Goal: Communication & Community: Answer question/provide support

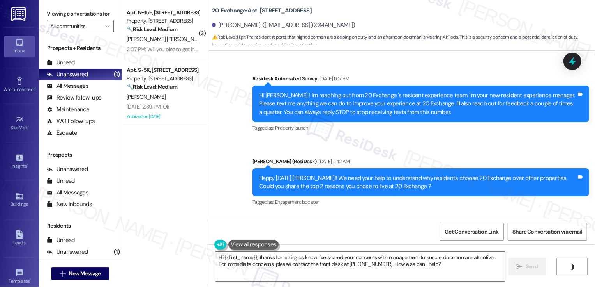
click at [156, 42] on span "M. Castro Martinez" at bounding box center [168, 38] width 82 height 7
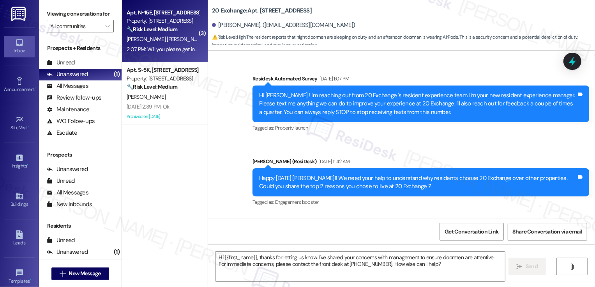
scroll to position [2238, 0]
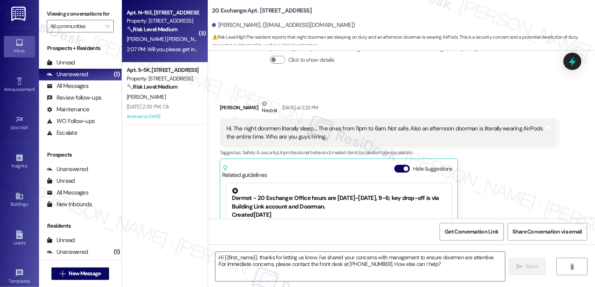
click at [156, 42] on span "[PERSON_NAME] [PERSON_NAME]" at bounding box center [168, 38] width 82 height 7
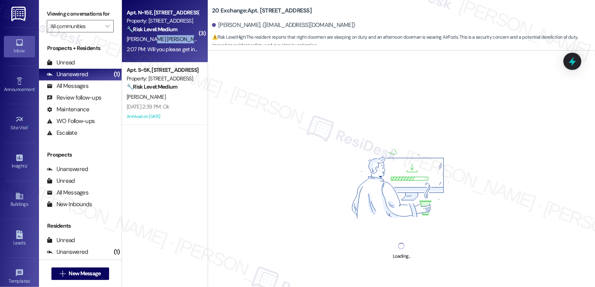
click at [156, 47] on div "2:07 PM: Will you please get in touch with the maintenance team ASAP? 2:07 PM: …" at bounding box center [208, 49] width 162 height 7
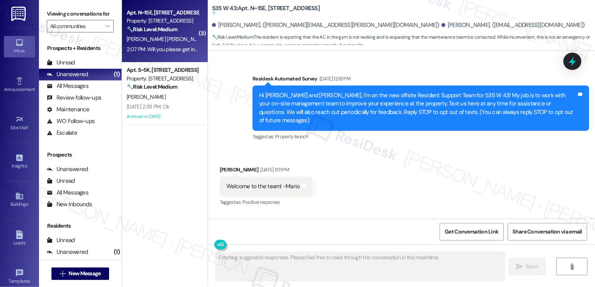
scroll to position [11168, 0]
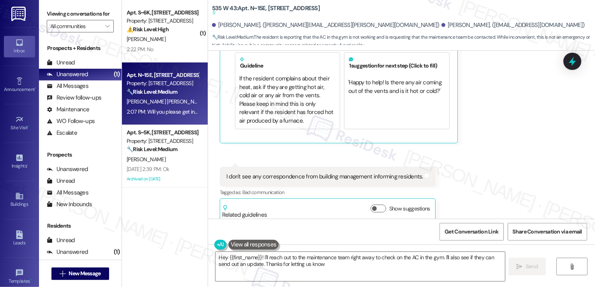
type textarea "Hey {{first_name}}! I'll reach out to the maintenance team right away to check …"
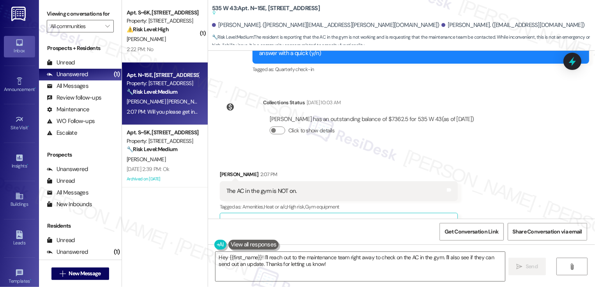
scroll to position [10979, 0]
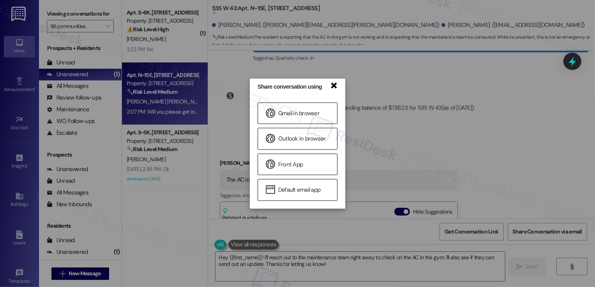
click at [335, 89] on link "×" at bounding box center [334, 85] width 8 height 8
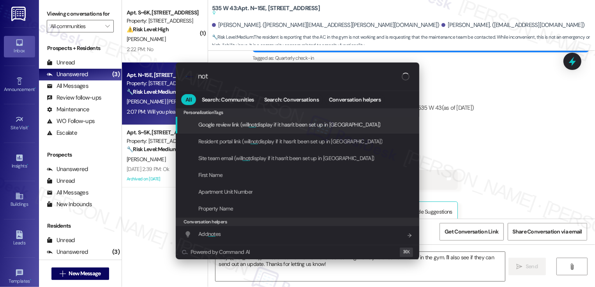
type input "note"
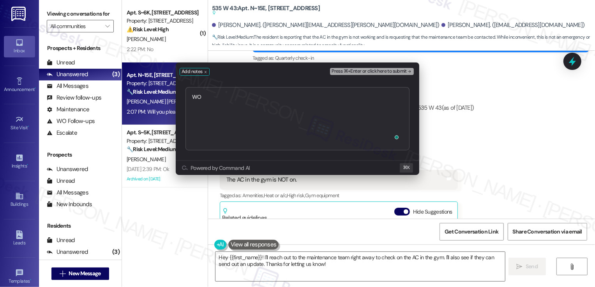
type textarea "WO 17639"
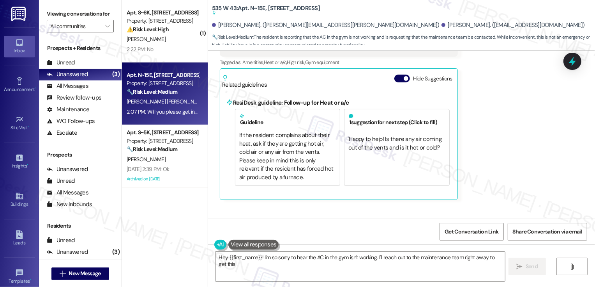
scroll to position [11060, 0]
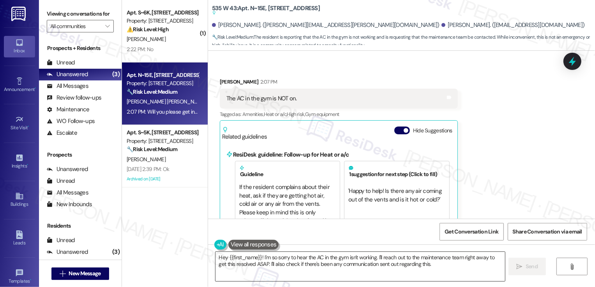
click at [358, 255] on textarea "Hey {{first_name}}! I'm so sorry to hear the AC in the gym isn't working. I'll …" at bounding box center [361, 266] width 290 height 29
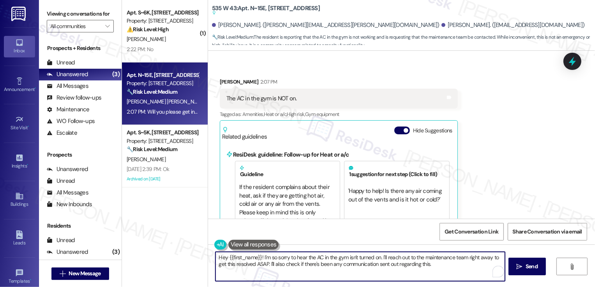
click at [434, 257] on textarea "Hey {{first_name}}! I'm so sorry to hear the AC in the gym isn't turned on. I'l…" at bounding box center [361, 266] width 290 height 29
drag, startPoint x: 436, startPoint y: 257, endPoint x: 445, endPoint y: 276, distance: 21.1
click at [445, 276] on textarea "Hey {{first_name}}! I'm so sorry to hear the AC in the gym isn't turned on. I'l…" at bounding box center [361, 266] width 290 height 29
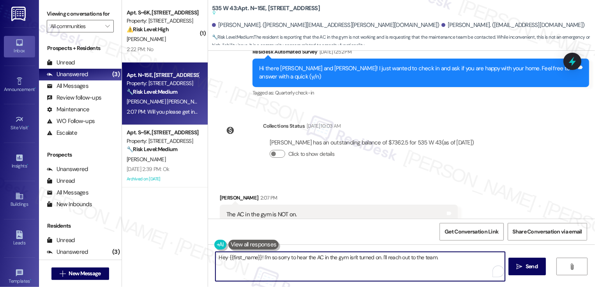
scroll to position [10884, 0]
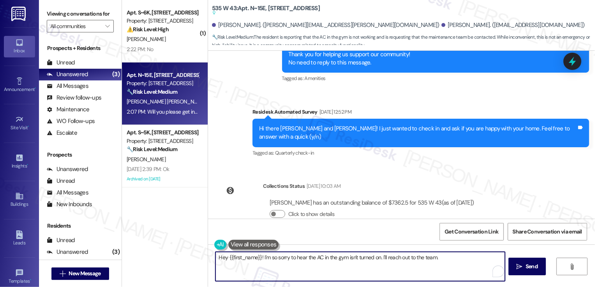
click at [221, 253] on div "Mario Castro Martinez 2:07 PM" at bounding box center [339, 258] width 238 height 11
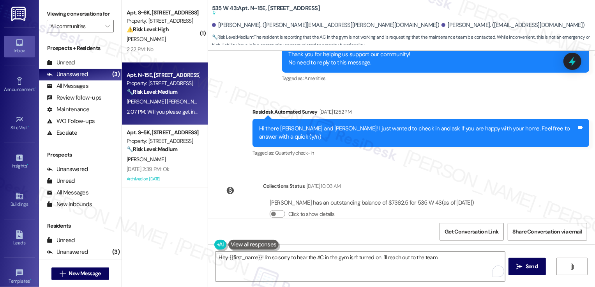
copy div "Mario"
click at [244, 258] on textarea "Hey {{first_name}}! I'm so sorry to hear the AC in the gym isn't turned on. I'l…" at bounding box center [361, 266] width 290 height 29
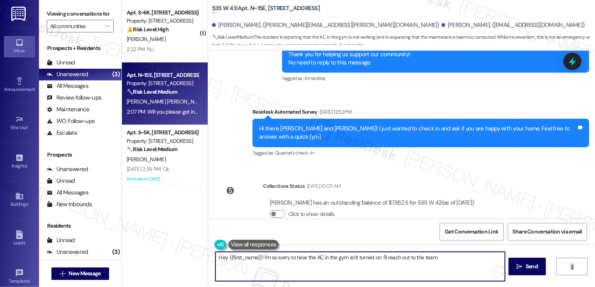
click at [244, 258] on textarea "Hey {{first_name}}! I'm so sorry to hear the AC in the gym isn't turned on. I'l…" at bounding box center [361, 266] width 290 height 29
paste textarea "Mario"
click at [418, 256] on textarea "Hey Mario! I'm so sorry to hear the AC in the gym isn't turned on. I'll reach o…" at bounding box center [361, 266] width 290 height 29
type textarea "Hey [PERSON_NAME]! I'm so sorry to hear the AC in the gym isn't turned on. I'll…"
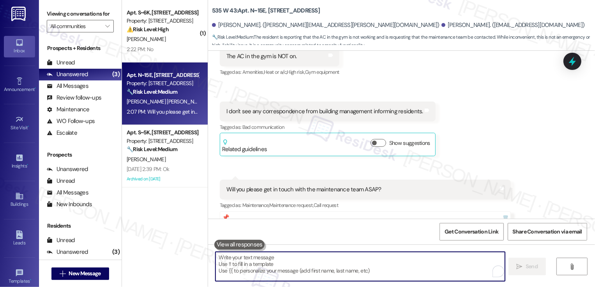
scroll to position [11165, 0]
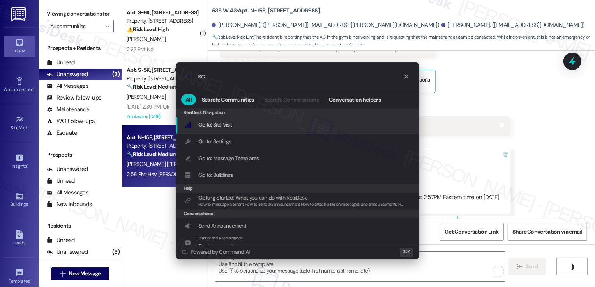
type input "s"
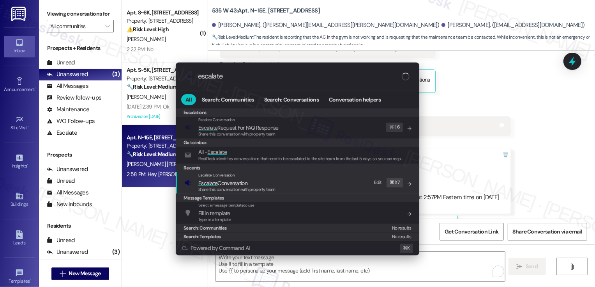
type input "escalate"
click at [227, 186] on div "Share this conversation with property team" at bounding box center [236, 189] width 77 height 7
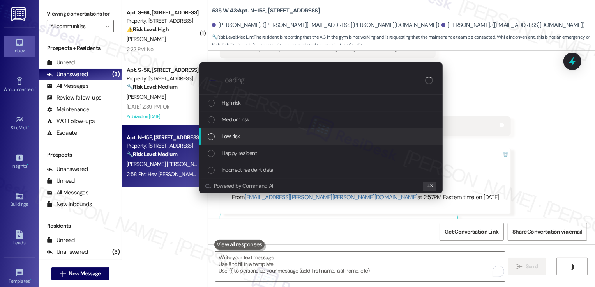
click at [223, 133] on span "Low risk" at bounding box center [231, 136] width 18 height 9
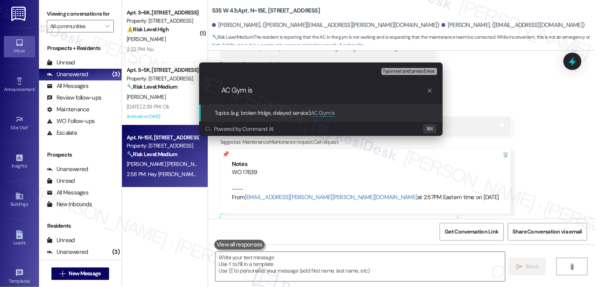
type input "AC Gym i"
type input "AC Gym"
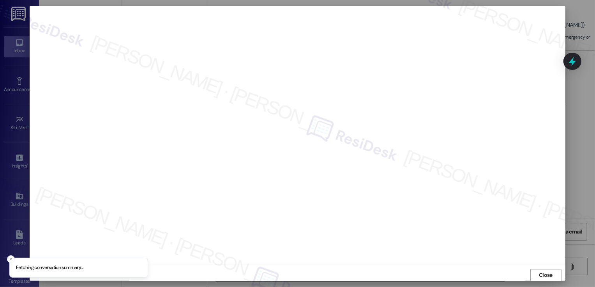
scroll to position [0, 0]
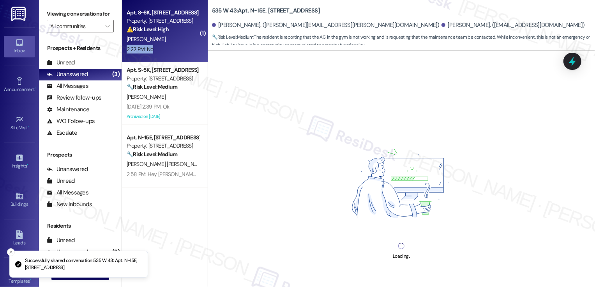
click at [170, 48] on div "2:22 PM: No 2:22 PM: No" at bounding box center [163, 49] width 74 height 10
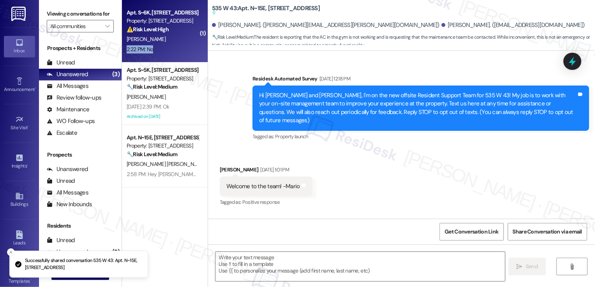
click at [170, 48] on div "2:22 PM: No 2:22 PM: No" at bounding box center [163, 49] width 74 height 10
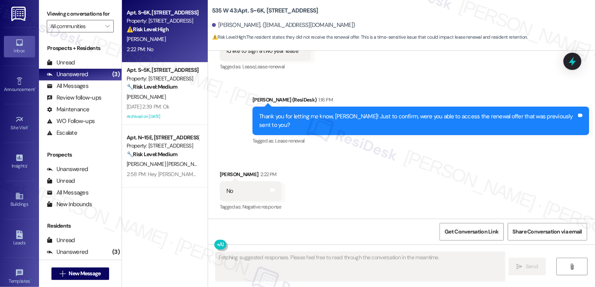
scroll to position [7049, 0]
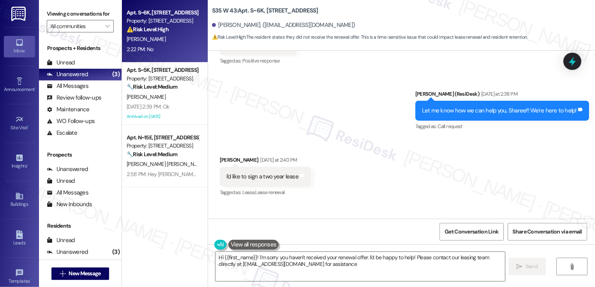
type textarea "Hi {{first_name}}! I'm sorry you haven't received your renewal offer. I'd be ha…"
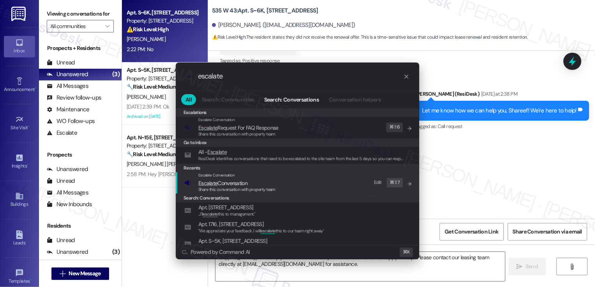
type input "escalate"
click at [237, 187] on span "Share this conversation with property team" at bounding box center [236, 188] width 77 height 5
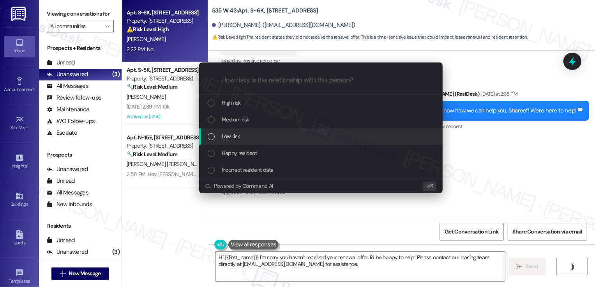
click at [241, 133] on div "Low risk" at bounding box center [322, 136] width 228 height 9
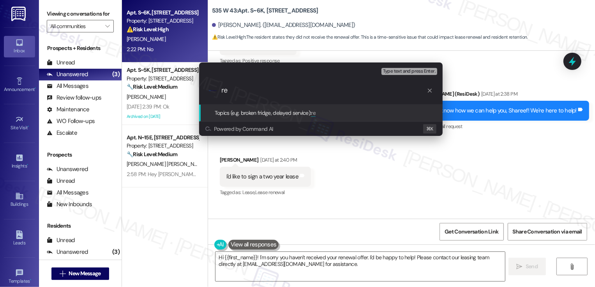
type input "r"
type input "Pleas resend the renewal offer"
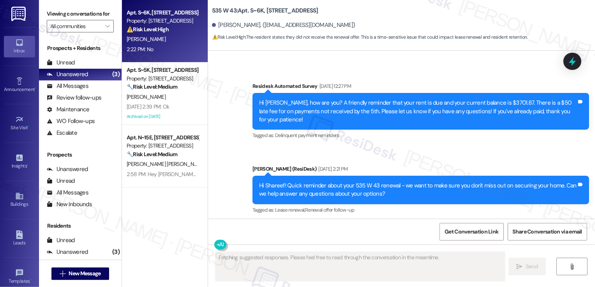
scroll to position [7049, 0]
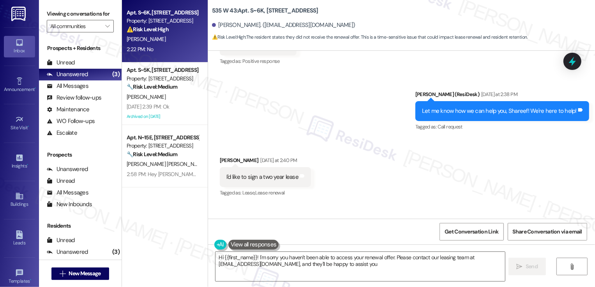
type textarea "Hi {{first_name}}! I'm sorry you haven't been able to access your renewal offer…"
click at [91, 270] on span "New Message" at bounding box center [85, 273] width 32 height 8
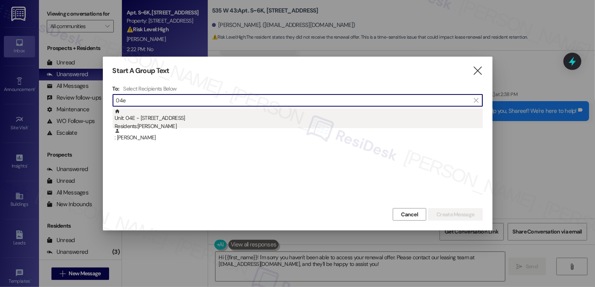
type input "04e"
click at [166, 121] on div "Unit: 04E - 520 W 43rd St Residents: Gustavo Guzman" at bounding box center [299, 119] width 369 height 22
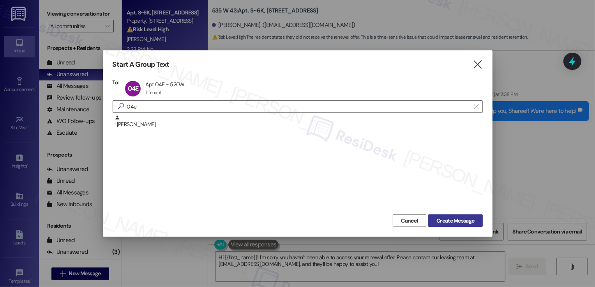
click at [446, 220] on span "Create Message" at bounding box center [456, 220] width 38 height 8
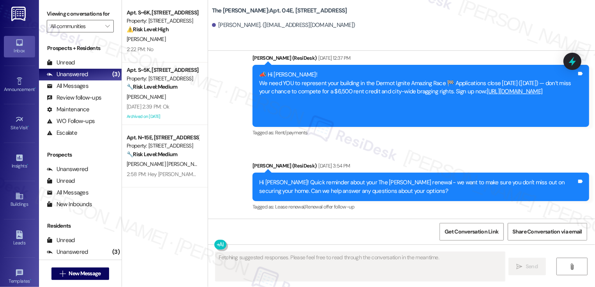
scroll to position [3092, 0]
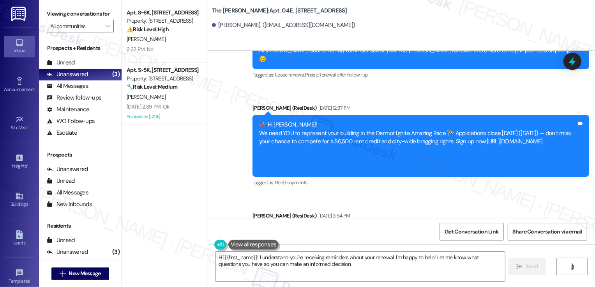
type textarea "Hi {{first_name}}! I understand you're receiving reminders about your renewal. …"
drag, startPoint x: 254, startPoint y: 183, endPoint x: 381, endPoint y: 194, distance: 127.6
click at [381, 228] on div "Hi Gustavo! Quick reminder about your The Landon renewal - we want to make sure…" at bounding box center [418, 236] width 318 height 17
copy div "Hi Gustavo! Quick reminder about your The Landon renewal - we want to make sure…"
click at [340, 260] on textarea "Hi {{first_name}}! I understand you're receiving reminders about your renewal. …" at bounding box center [361, 266] width 290 height 29
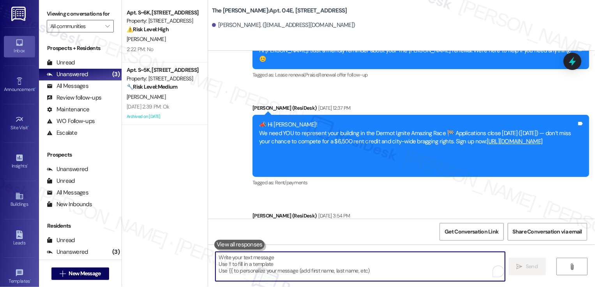
paste textarea "Hi Gustavo! Quick reminder about your The Landon renewal - we want to make sure…"
type textarea "Hi Gustavo! Quick reminder about your The Landon renewal - we want to make sure…"
click at [90, 273] on span "New Message" at bounding box center [85, 273] width 32 height 8
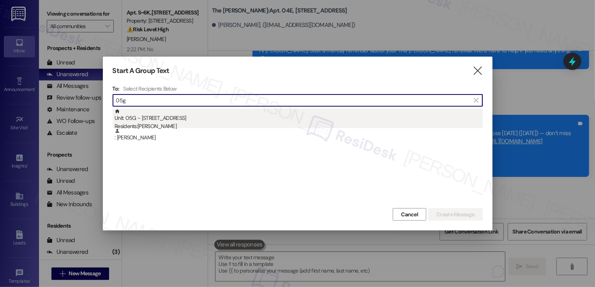
type input "05g"
click at [165, 120] on div "Unit: 05G - 520 W 43rd St Residents: George Kramarski" at bounding box center [299, 119] width 369 height 22
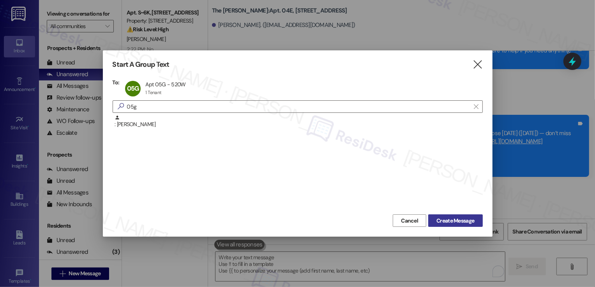
click at [468, 220] on span "Create Message" at bounding box center [456, 220] width 38 height 8
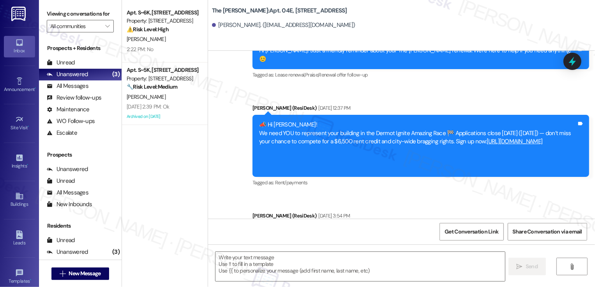
type textarea "Fetching suggested responses. Please feel free to read through the conversation…"
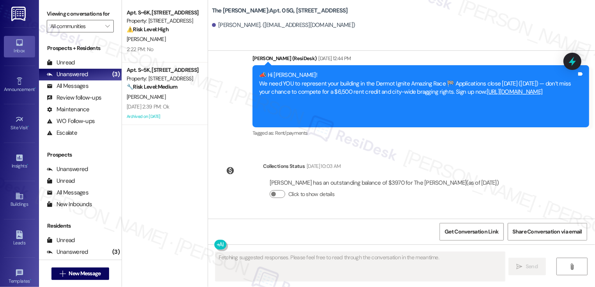
scroll to position [2900, 0]
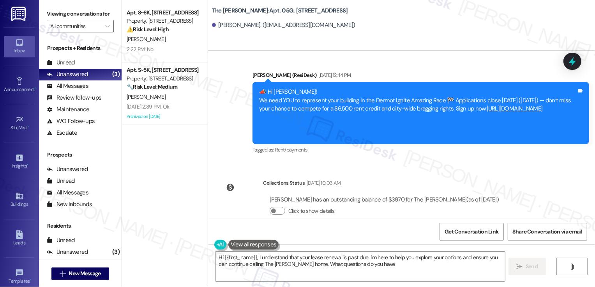
type textarea "Hi {{first_name}}, I understand that your lease renewal is past due. I'm here t…"
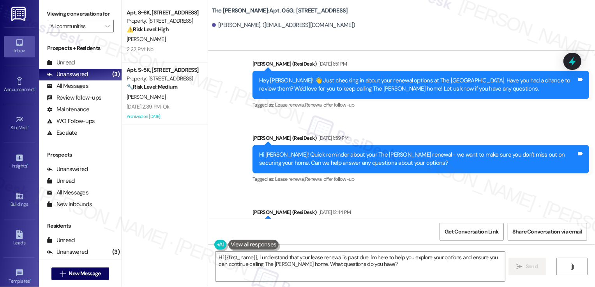
scroll to position [2699, 0]
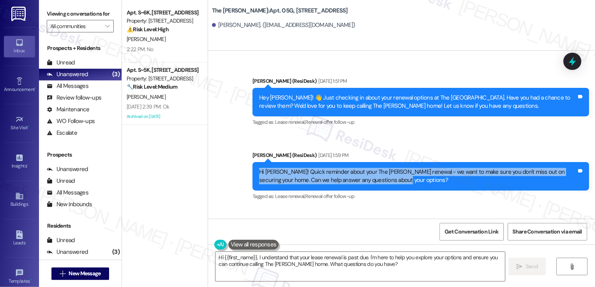
drag, startPoint x: 254, startPoint y: 129, endPoint x: 384, endPoint y: 143, distance: 131.4
click at [384, 168] on div "Hi George! Quick reminder about your The Landon renewal - we want to make sure …" at bounding box center [418, 176] width 319 height 17
copy div "Hi George! Quick reminder about your The Landon renewal - we want to make sure …"
click at [325, 265] on textarea "Hi {{first_name}}, I understand that your lease renewal is past due. I'm here t…" at bounding box center [361, 266] width 290 height 29
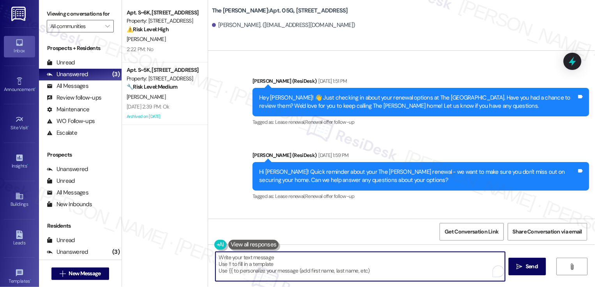
paste textarea "Hi George! Quick reminder about your The Landon renewal - we want to make sure …"
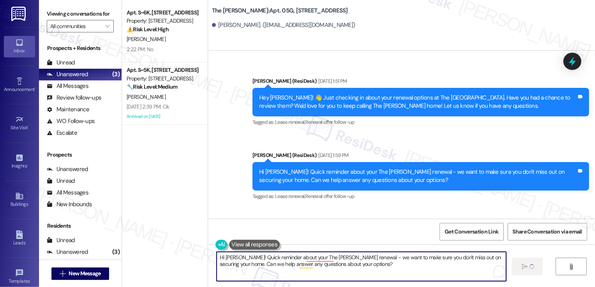
type textarea "Hi George! Quick reminder about your The Landon renewal - we want to make sure …"
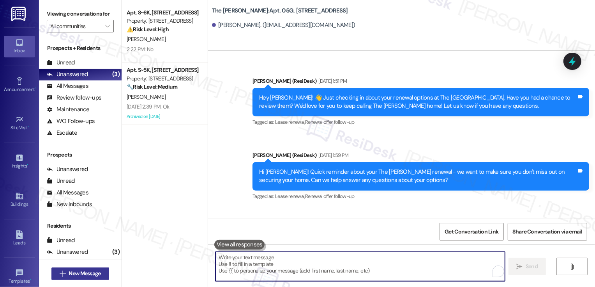
click at [95, 270] on span "New Message" at bounding box center [85, 273] width 32 height 8
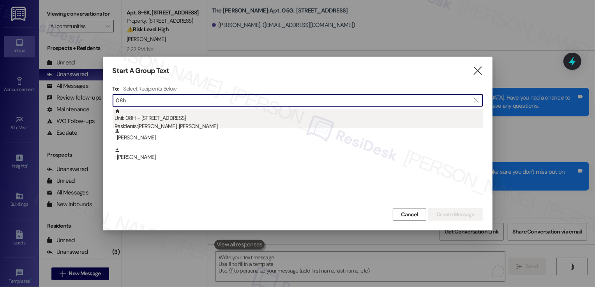
type input "08h"
click at [155, 122] on div "Residents: Diana Engels, Alex Haduch" at bounding box center [299, 126] width 369 height 8
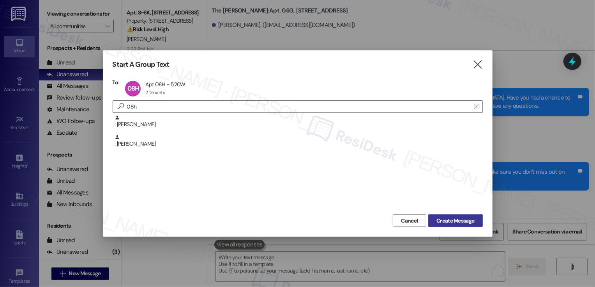
click at [440, 218] on span "Create Message" at bounding box center [456, 220] width 38 height 8
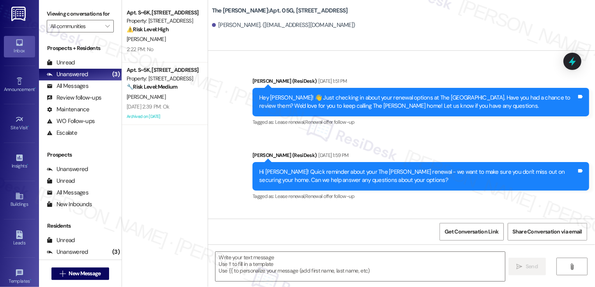
type textarea "Fetching suggested responses. Please feel free to read through the conversation…"
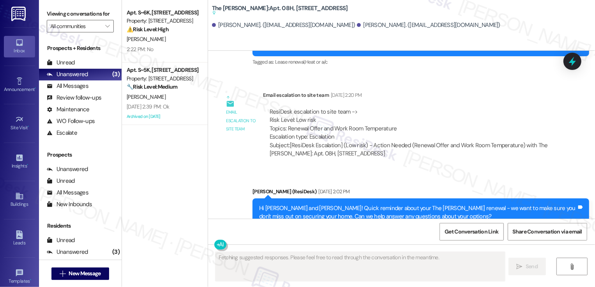
scroll to position [4937, 0]
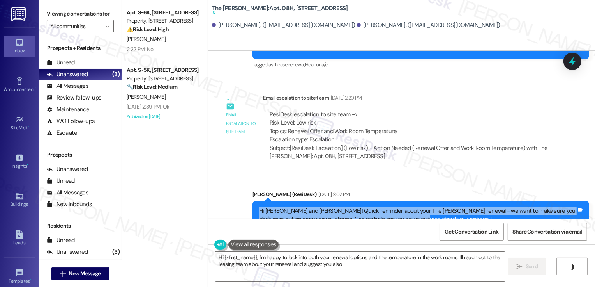
drag, startPoint x: 254, startPoint y: 116, endPoint x: 431, endPoint y: 132, distance: 178.1
click at [431, 201] on div "Hi Diana and Alex! Quick reminder about your The Landon renewal - we want to ma…" at bounding box center [421, 215] width 337 height 28
copy div "Hi Diana and Alex! Quick reminder about your The Landon renewal - we want to ma…"
type textarea "Hi {{first_name}}, I'm happy to look into both your renewal options and the tem…"
click at [363, 260] on textarea "Hi {{first_name}}, I'm happy to look into both your renewal options and the tem…" at bounding box center [361, 266] width 290 height 29
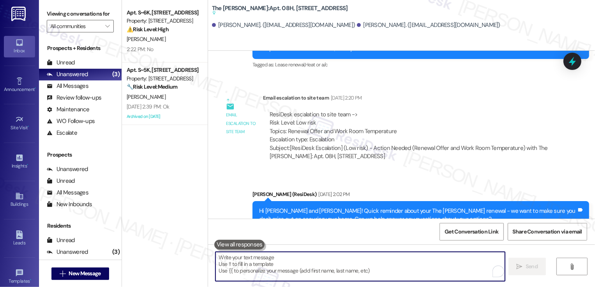
paste textarea "Hi Diana and Alex! Quick reminder about your The Landon renewal - we want to ma…"
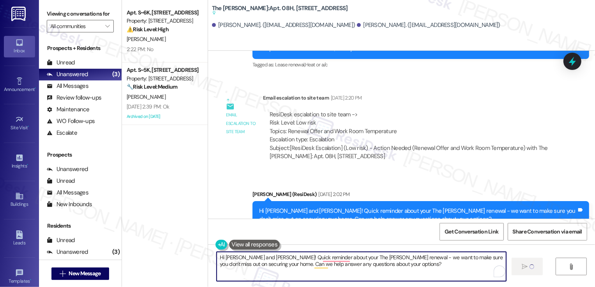
type textarea "Hi Diana and Alex! Quick reminder about your The Landon renewal - we want to ma…"
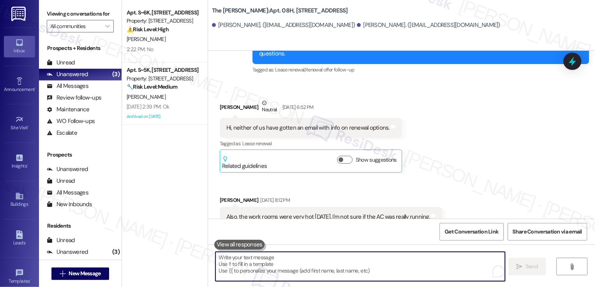
scroll to position [4415, 0]
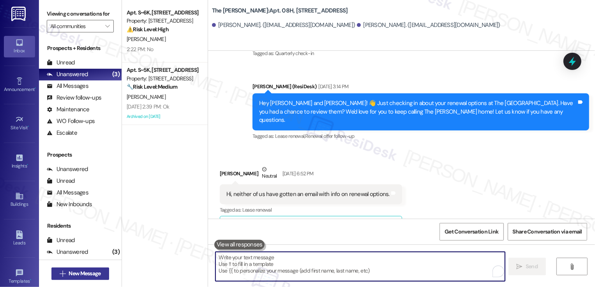
click at [94, 277] on span "New Message" at bounding box center [85, 273] width 32 height 8
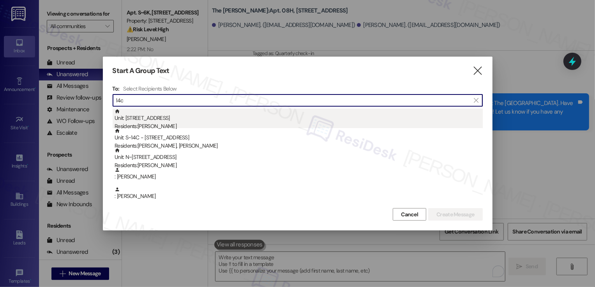
type input "14c"
click at [164, 118] on div "Unit: 14C - 520 W 43rd St Residents: Siddhant Kothari" at bounding box center [299, 119] width 369 height 22
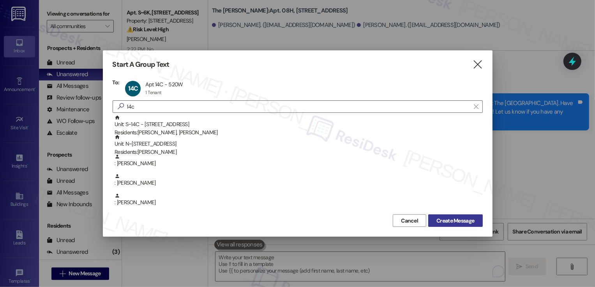
click at [441, 222] on span "Create Message" at bounding box center [456, 220] width 38 height 8
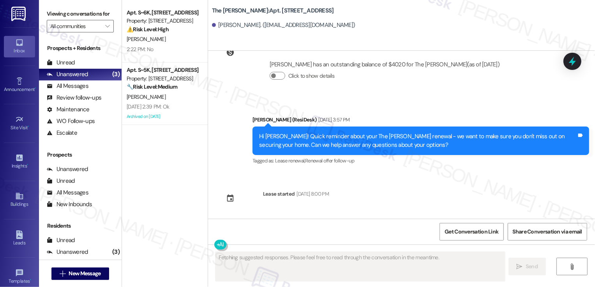
scroll to position [3850, 0]
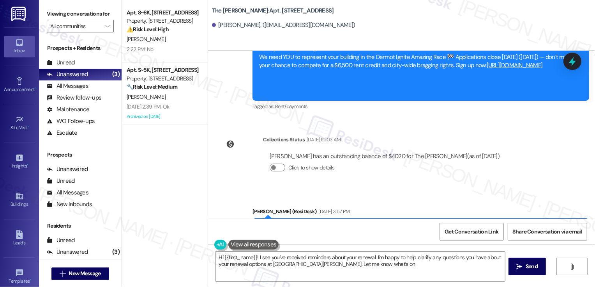
drag, startPoint x: 255, startPoint y: 136, endPoint x: 405, endPoint y: 149, distance: 150.0
click at [405, 218] on div "Hi Siddhant! Quick reminder about your The Landon renewal - we want to make sur…" at bounding box center [421, 232] width 337 height 28
type textarea "Hi {{first_name}}! I see you've received reminders about your renewal. I'm happ…"
copy div "Hi Siddhant! Quick reminder about your The Landon renewal - we want to make sur…"
click at [379, 268] on textarea "Hi {{first_name}}! I see you've received reminders about your renewal. I'm happ…" at bounding box center [361, 266] width 290 height 29
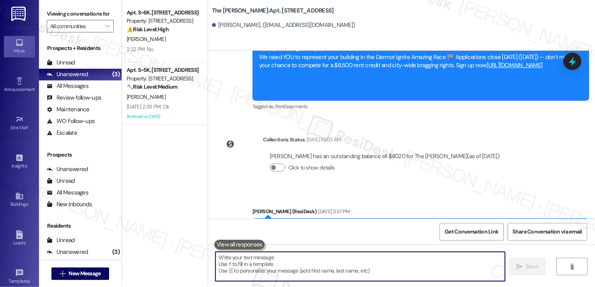
paste textarea "Hi Siddhant! Quick reminder about your The Landon renewal - we want to make sur…"
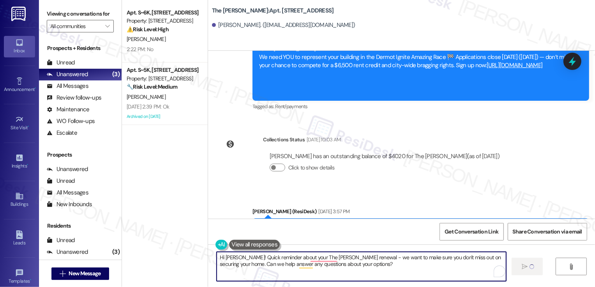
type textarea "Hi Siddhant! Quick reminder about your The Landon renewal - we want to make sur…"
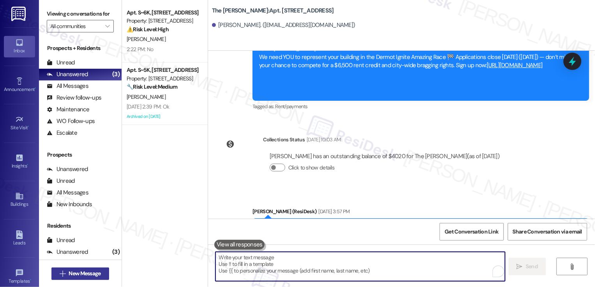
click at [100, 271] on span "New Message" at bounding box center [84, 273] width 35 height 8
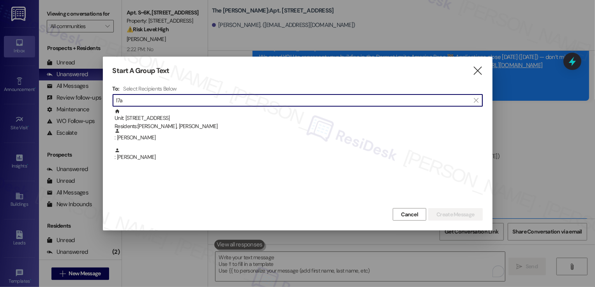
type input "17a"
click at [202, 124] on div "Residents: Katherine Giordano, Christopher Lim" at bounding box center [299, 126] width 369 height 8
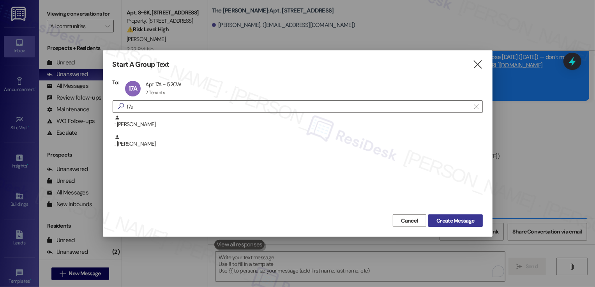
click at [449, 226] on button "Create Message" at bounding box center [456, 220] width 54 height 12
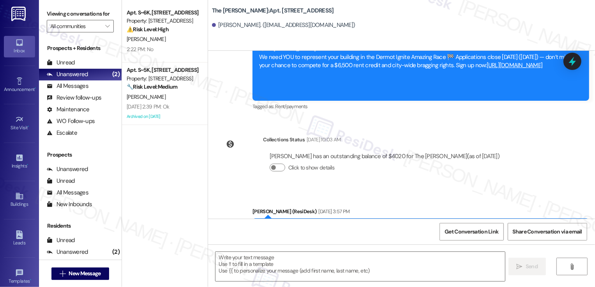
type textarea "Fetching suggested responses. Please feel free to read through the conversation…"
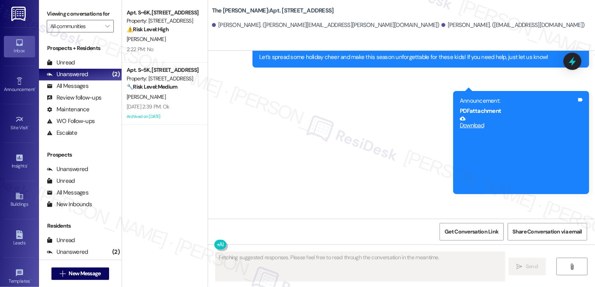
scroll to position [2931, 0]
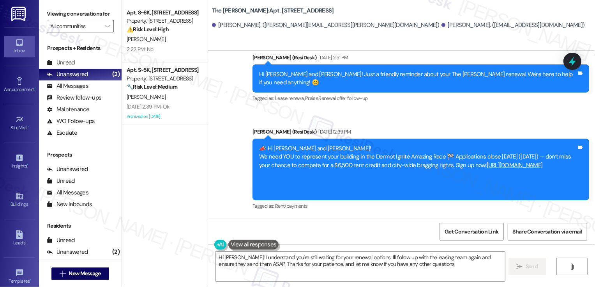
type textarea "Hi Christopher! I understand you're still waiting for your renewal options. I'l…"
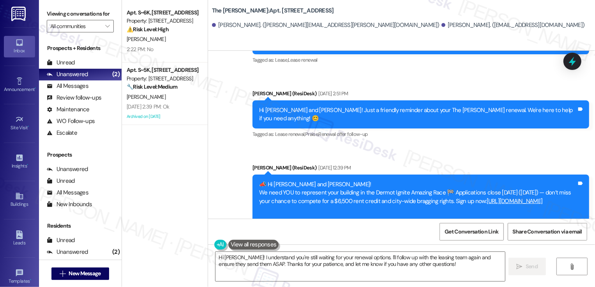
scroll to position [3486, 0]
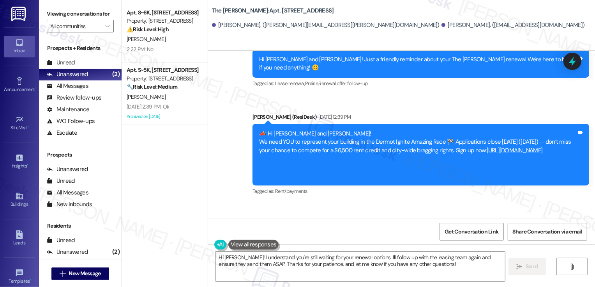
drag, startPoint x: 254, startPoint y: 181, endPoint x: 460, endPoint y: 195, distance: 206.3
click at [460, 231] on div "Hi Katherine and Christopher! Quick reminder about your The Landon renewal - we…" at bounding box center [421, 245] width 337 height 28
copy div "Hi Katherine and Christopher! Quick reminder about your The Landon renewal - we…"
click at [376, 256] on textarea "Hi Christopher! I understand you're still waiting for your renewal options. I'l…" at bounding box center [361, 266] width 290 height 29
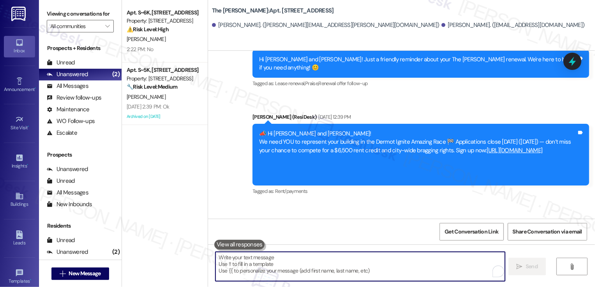
paste textarea "Hi Katherine and Christopher! Quick reminder about your The Landon renewal - we…"
type textarea "Hi Katherine and Christopher! Quick reminder about your The Landon renewal - we…"
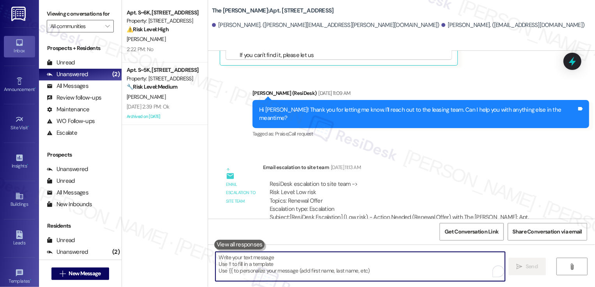
scroll to position [2931, 0]
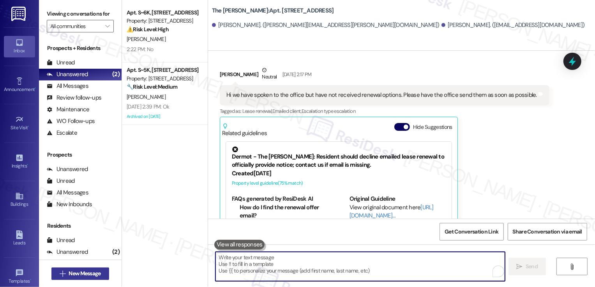
click at [82, 270] on span "New Message" at bounding box center [85, 273] width 32 height 8
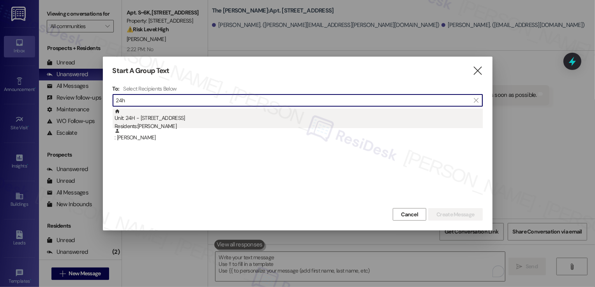
type input "24h"
click at [169, 120] on div "Unit: 24H - 520 W 43rd St Residents: Yoyo Li" at bounding box center [299, 119] width 369 height 22
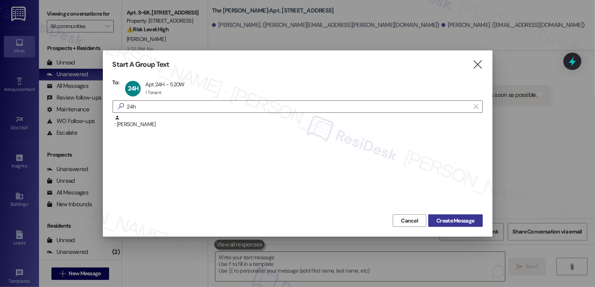
click at [450, 221] on span "Create Message" at bounding box center [456, 220] width 38 height 8
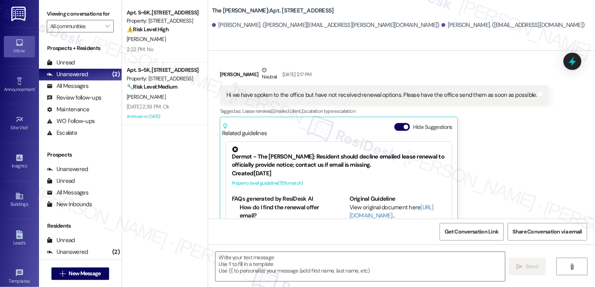
type textarea "Fetching suggested responses. Please feel free to read through the conversation…"
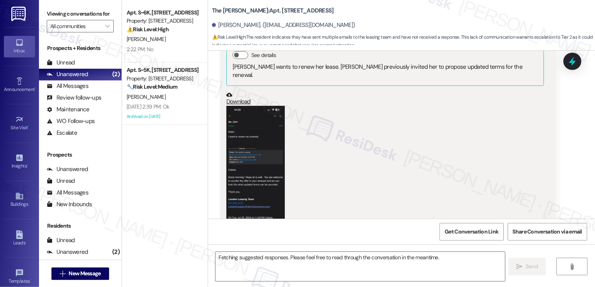
scroll to position [6399, 0]
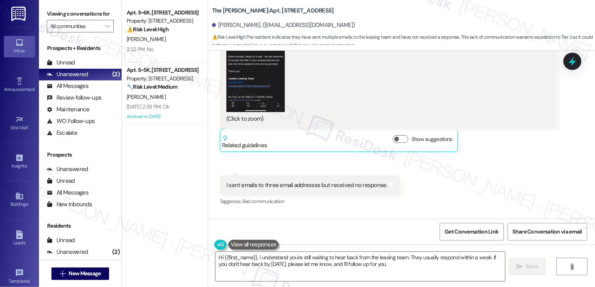
type textarea "Hi {{first_name}}, I understand you're still waiting to hear back from the leas…"
click at [331, 262] on textarea "Hi {{first_name}}, I understand you're still waiting to hear back from the leas…" at bounding box center [361, 266] width 290 height 29
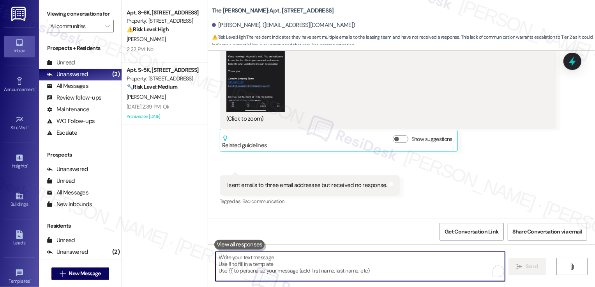
paste textarea "Hi {{first_name}}! Just a heads-up that your {{property}} lease renewal is past…"
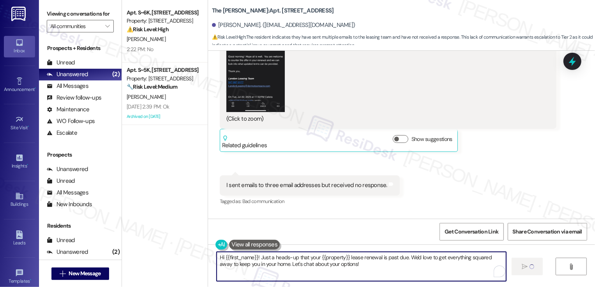
type textarea "Hi {{first_name}}! Just a heads-up that your {{property}} lease renewal is past…"
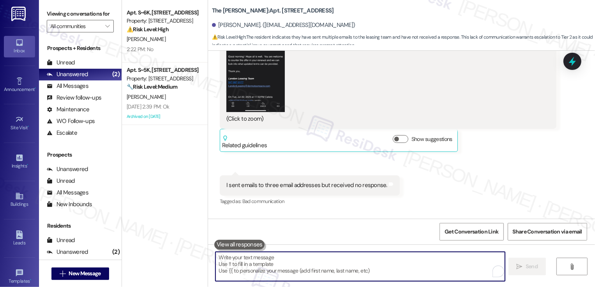
scroll to position [6325, 0]
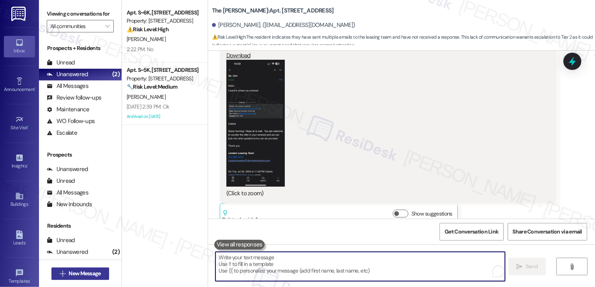
click at [85, 275] on span "New Message" at bounding box center [85, 273] width 32 height 8
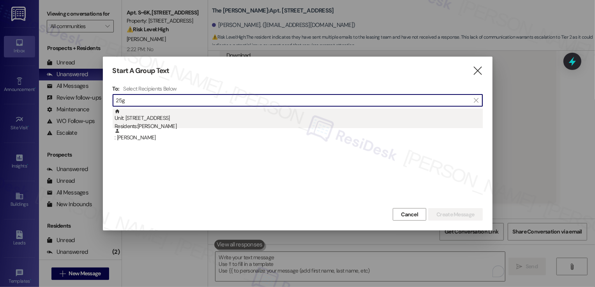
type input "25g"
click at [159, 121] on div "Unit: 25G - 520 W 43rd St Residents: Kunal Arora" at bounding box center [299, 119] width 369 height 22
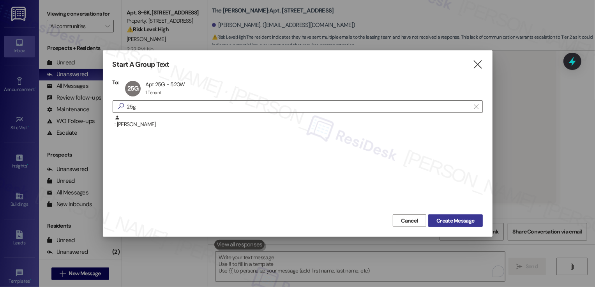
click at [456, 223] on span "Create Message" at bounding box center [456, 220] width 38 height 8
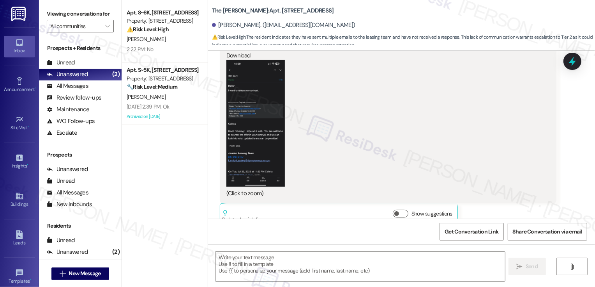
type textarea "Fetching suggested responses. Please feel free to read through the conversation…"
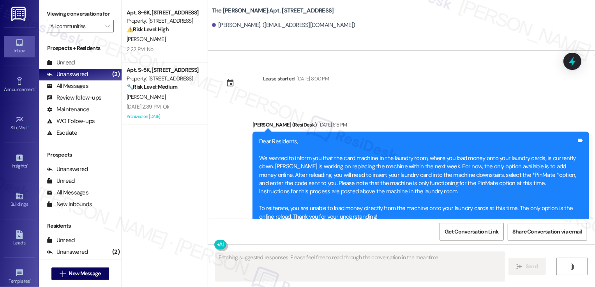
scroll to position [2100, 0]
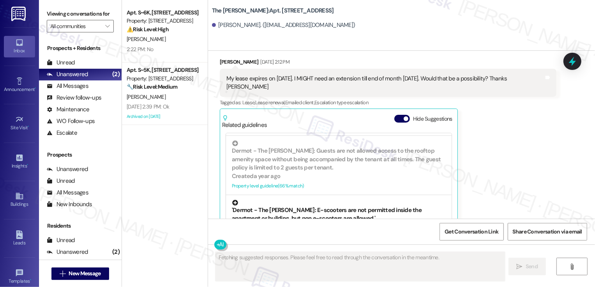
click at [416, 195] on div "'Dermot - The Landon: E-scooters are not permitted inside the apartment or buil…" at bounding box center [339, 220] width 226 height 51
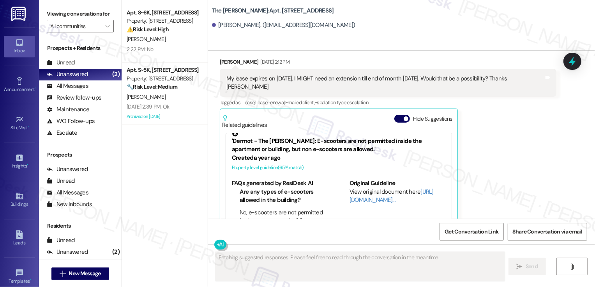
scroll to position [783, 0]
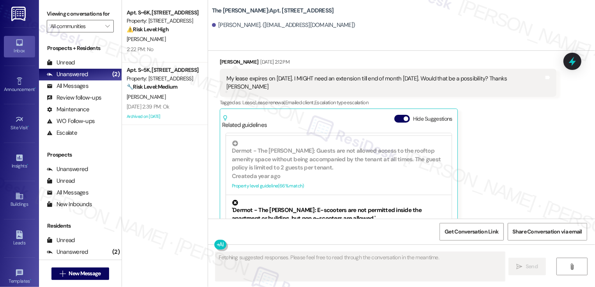
click at [418, 195] on div "'Dermot - The Landon: E-scooters are not permitted inside the apartment or buil…" at bounding box center [339, 220] width 226 height 51
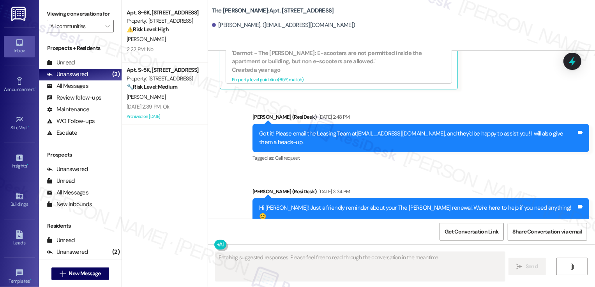
scroll to position [2493, 0]
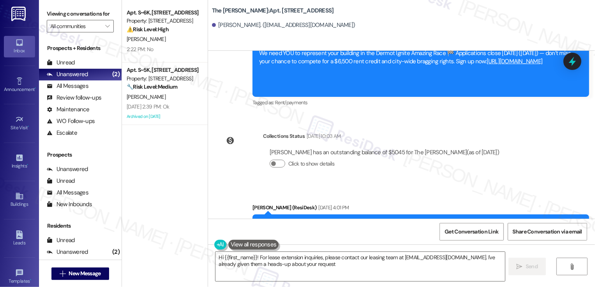
type textarea "Hi {{first_name}}! For lease extension inquiries, please contact our leasing te…"
drag, startPoint x: 253, startPoint y: 182, endPoint x: 400, endPoint y: 190, distance: 147.6
click at [400, 214] on div "Hi Kunal! Quick reminder about your The Landon renewal - we want to make sure y…" at bounding box center [421, 228] width 337 height 28
copy div "Hi Kunal! Quick reminder about your The Landon renewal - we want to make sure y…"
click at [322, 265] on textarea "Hi {{first_name}}! For lease extension inquiries, please contact our leasing te…" at bounding box center [361, 266] width 290 height 29
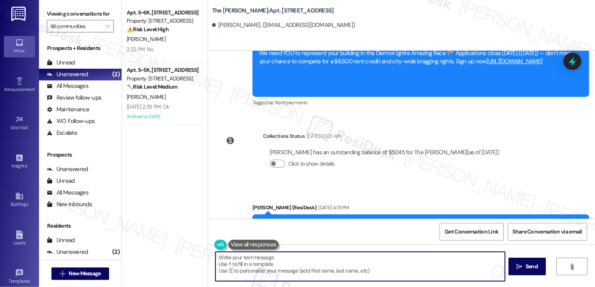
paste textarea "Hi Kunal! Quick reminder about your The Landon renewal - we want to make sure y…"
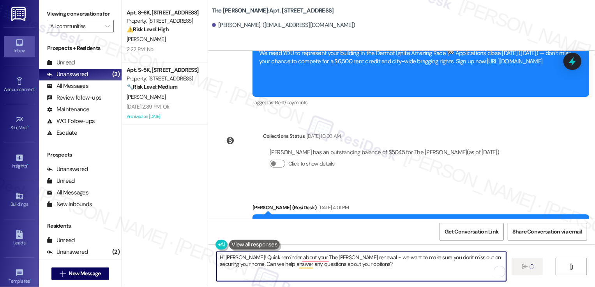
type textarea "Hi Kunal! Quick reminder about your The Landon renewal - we want to make sure y…"
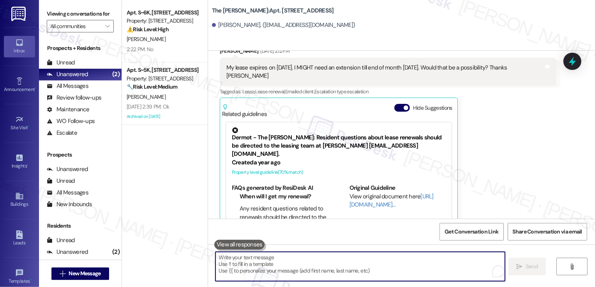
scroll to position [2100, 0]
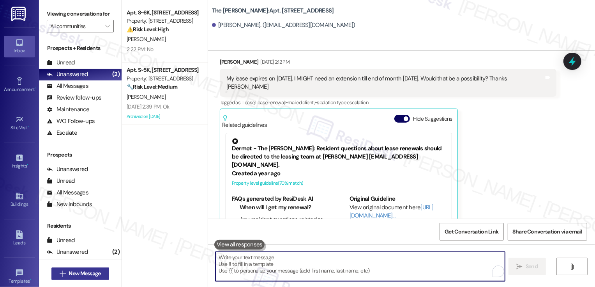
click at [72, 275] on span "New Message" at bounding box center [85, 273] width 32 height 8
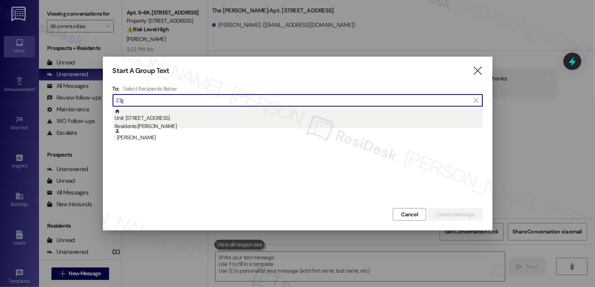
type input "27g"
click at [188, 123] on div "Residents: Jacob Pfeifer" at bounding box center [299, 126] width 369 height 8
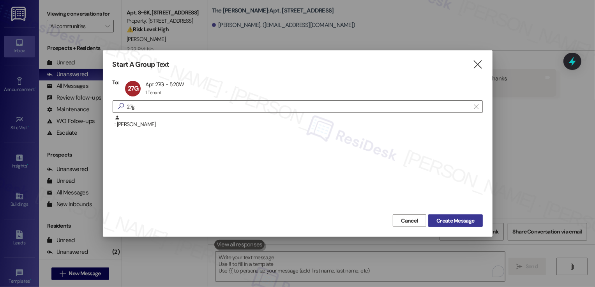
click at [461, 221] on span "Create Message" at bounding box center [456, 220] width 38 height 8
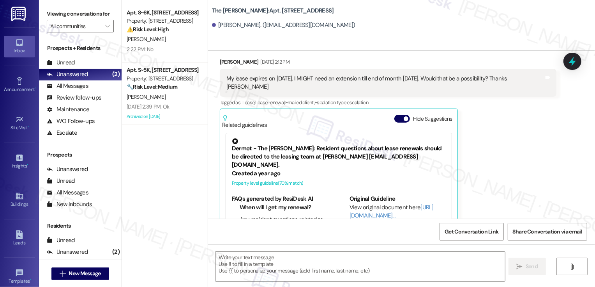
type textarea "Fetching suggested responses. Please feel free to read through the conversation…"
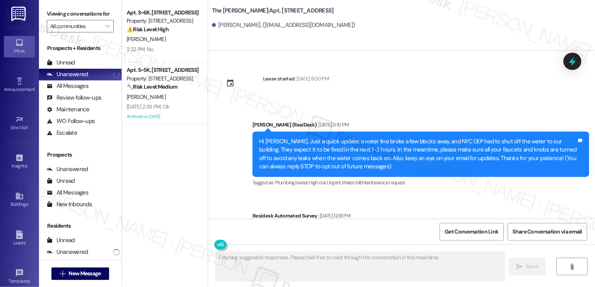
type textarea "Fetching suggested responses. Please feel free to read through the conversation…"
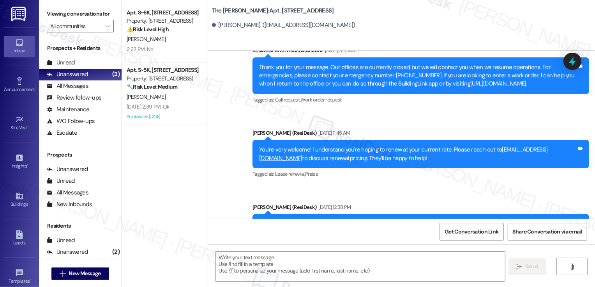
scroll to position [2615, 0]
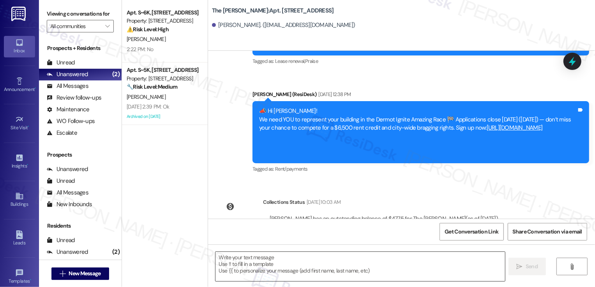
click at [255, 261] on textarea at bounding box center [361, 266] width 290 height 29
paste textarea "Hi {{first_name}}! Quick reminder about your {{property}} renewal - we want to …"
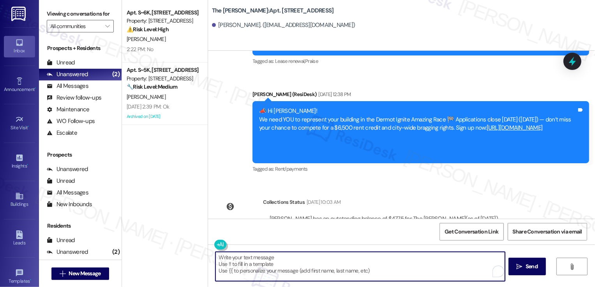
type textarea "Hi {{first_name}}! Quick reminder about your {{property}} renewal - we want to …"
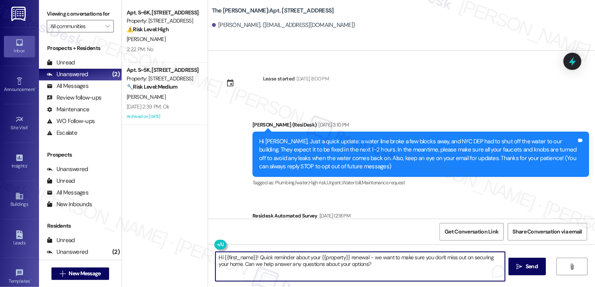
scroll to position [2615, 0]
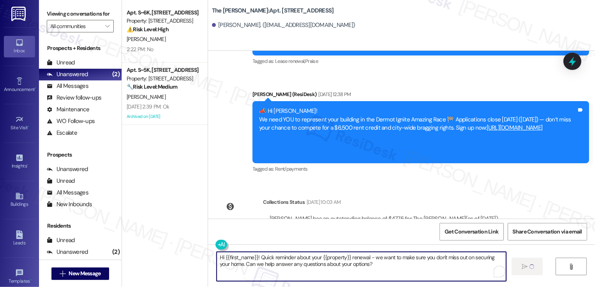
type textarea "Hi {{first_name}}! Quick reminder about your {{property}} renewal - we want to …"
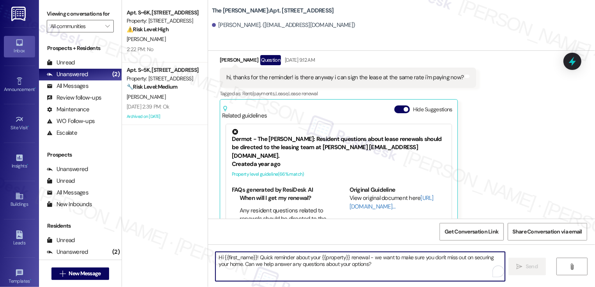
scroll to position [2279, 0]
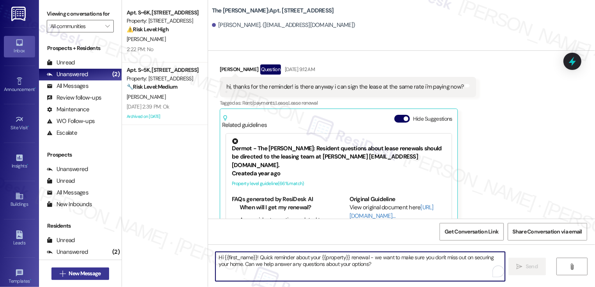
click at [78, 272] on span "New Message" at bounding box center [85, 273] width 32 height 8
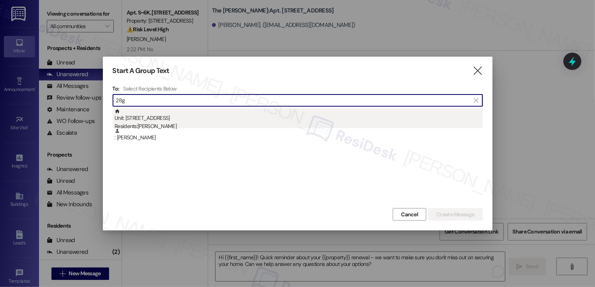
type input "28g"
click at [173, 120] on div "Unit: 28G - 520 W 43rd St Residents: Wentao Yu" at bounding box center [299, 119] width 369 height 22
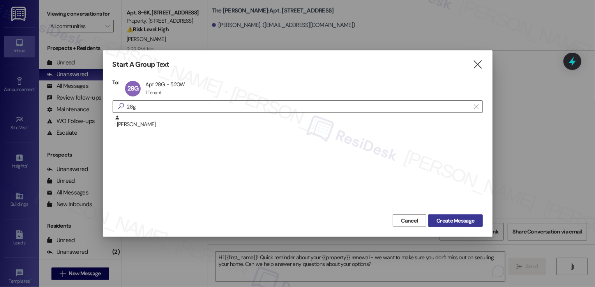
click at [446, 220] on span "Create Message" at bounding box center [456, 220] width 38 height 8
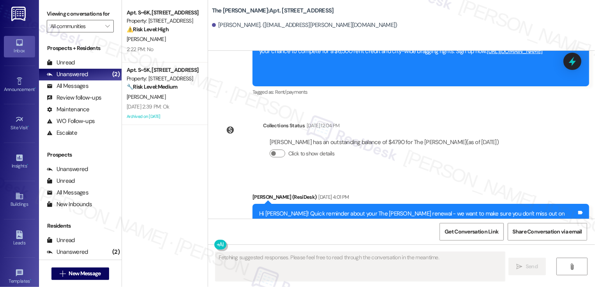
scroll to position [2003, 0]
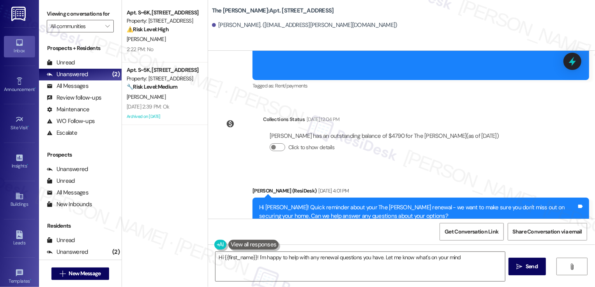
type textarea "Hi {{first_name}}! I'm happy to help with any renewal questions you have. Let m…"
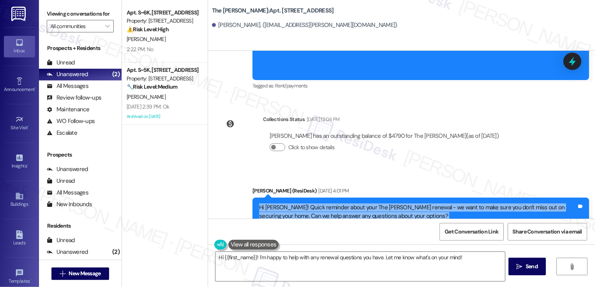
drag, startPoint x: 254, startPoint y: 183, endPoint x: 383, endPoint y: 205, distance: 130.2
click at [383, 205] on div "Sarah (ResiDesk) Aug 05, 2025 at 4:01 PM Hi Wentao! Quick reminder about your T…" at bounding box center [421, 211] width 337 height 51
copy div "Hi Wentao! Quick reminder about your The Landon renewal - we want to make sure …"
click at [346, 268] on textarea "Hi {{first_name}}! I'm happy to help with any renewal questions you have. Let m…" at bounding box center [361, 266] width 290 height 29
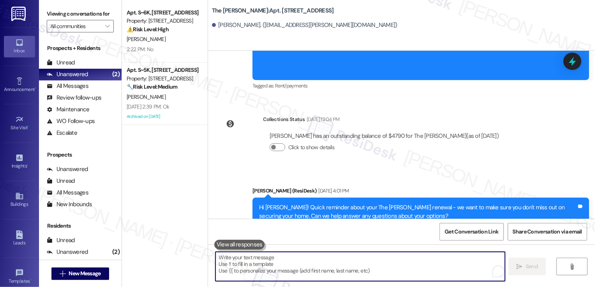
paste textarea "Hi Wentao! Quick reminder about your The Landon renewal - we want to make sure …"
type textarea "Hi Wentao! Quick reminder about your The Landon renewal - we want to make sure …"
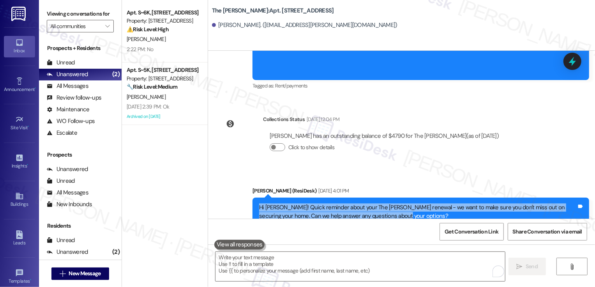
drag, startPoint x: 253, startPoint y: 183, endPoint x: 391, endPoint y: 186, distance: 137.7
click at [391, 203] on div "Hi Wentao! Quick reminder about your The Landon renewal - we want to make sure …" at bounding box center [418, 211] width 319 height 17
copy div "Hi Wentao! Quick reminder about your The Landon renewal - we want to make sure …"
click at [337, 260] on textarea "To enrich screen reader interactions, please activate Accessibility in Grammarl…" at bounding box center [361, 266] width 290 height 29
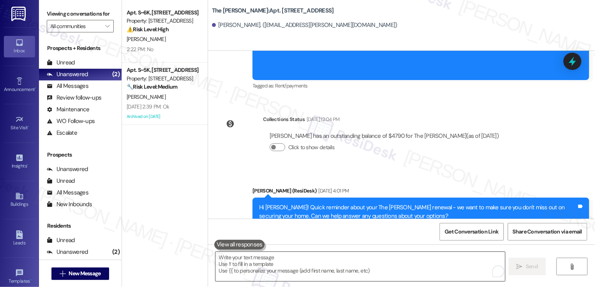
paste textarea "Hi Wentao! Quick reminder about your The Landon renewal - we want to make sure …"
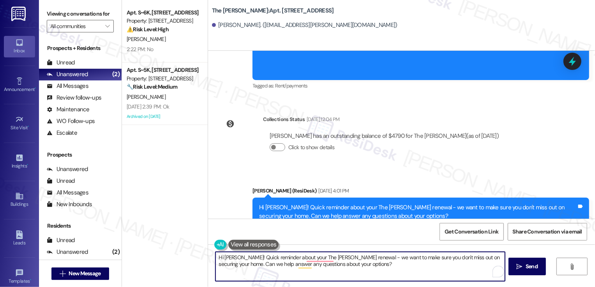
type textarea "Hi Wentao! Quick reminder about your The Landon renewal - we want to make sure …"
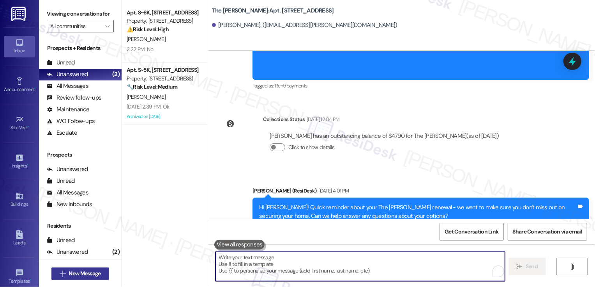
click at [97, 270] on span "New Message" at bounding box center [85, 273] width 32 height 8
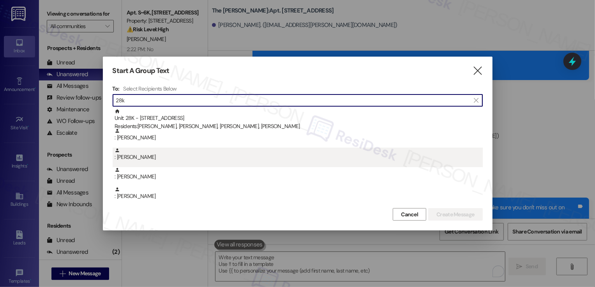
type input "28k"
click at [148, 164] on div ": Sofiya Sokolova" at bounding box center [298, 156] width 370 height 19
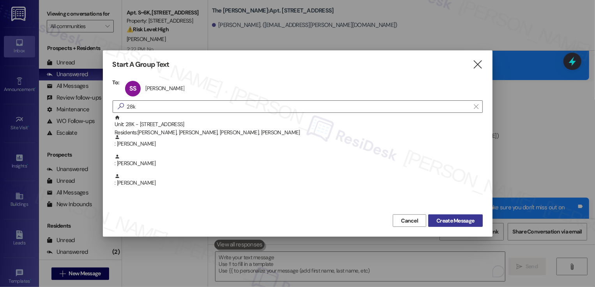
click at [461, 217] on span "Create Message" at bounding box center [456, 220] width 38 height 8
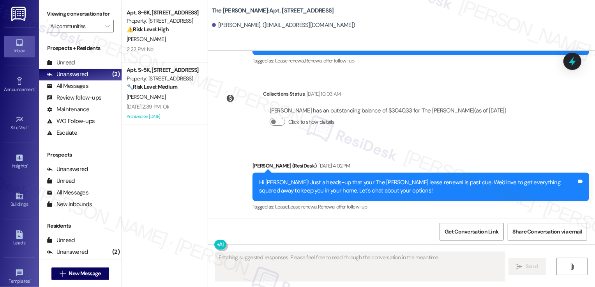
scroll to position [195, 0]
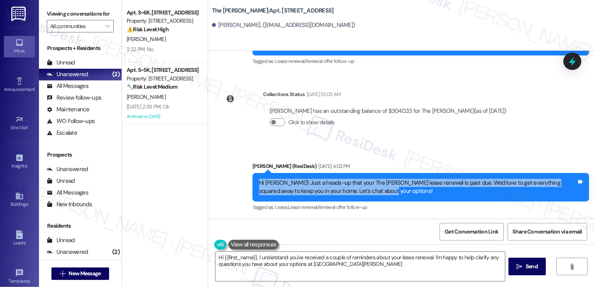
type textarea "Hi {{first_name}}, I understand you've received a couple of reminders about you…"
drag, startPoint x: 254, startPoint y: 182, endPoint x: 371, endPoint y: 188, distance: 117.2
click at [372, 190] on div "Hi Sofiya! Just a heads-up that your The Landon lease renewal is past due. We'd…" at bounding box center [418, 187] width 318 height 17
copy div "Hi Sofiya! Just a heads-up that your The Landon lease renewal is past due. We'd…"
click at [308, 266] on textarea "Hi {{first_name}}, I understand you've received a couple of reminders about you…" at bounding box center [361, 266] width 290 height 29
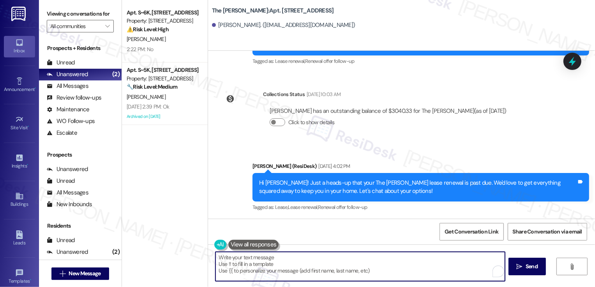
paste textarea "Hi Sofiya! Just a heads-up that your The Landon lease renewal is past due. We'd…"
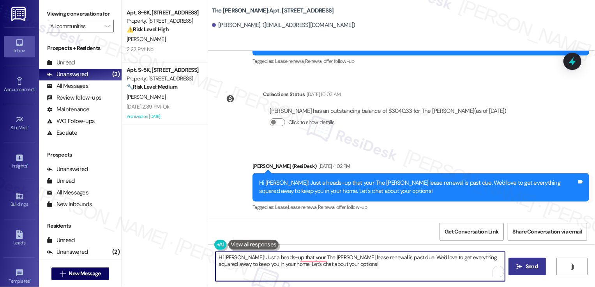
type textarea "Hi Sofiya! Just a heads-up that your The Landon lease renewal is past due. We'd…"
click at [523, 262] on span " Send" at bounding box center [528, 266] width 25 height 8
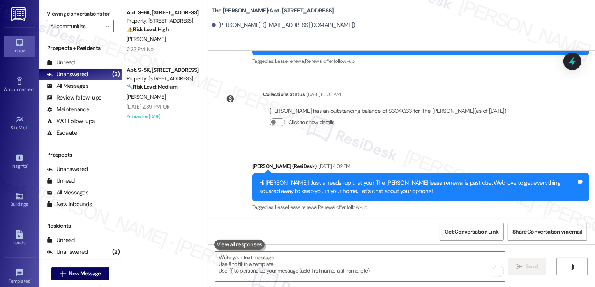
scroll to position [258, 0]
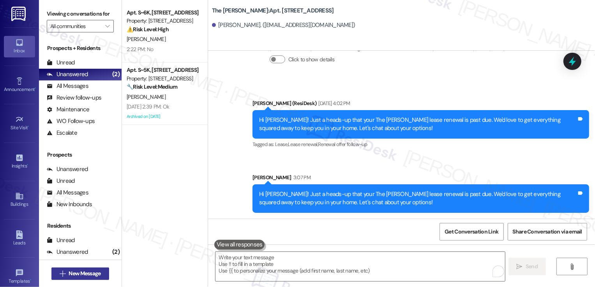
click at [74, 273] on span "New Message" at bounding box center [85, 273] width 32 height 8
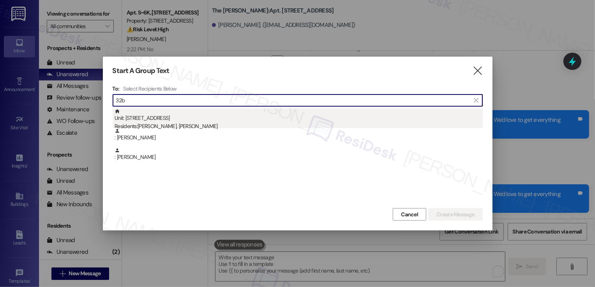
type input "32b"
click at [153, 120] on div "Unit: 32B - 520 W 43rd St Residents: Cindy Ho, Alara Turay" at bounding box center [299, 119] width 369 height 22
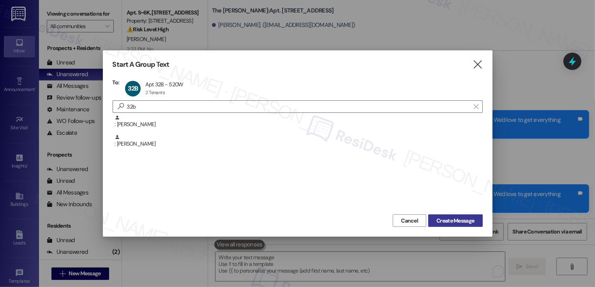
click at [445, 217] on span "Create Message" at bounding box center [456, 220] width 38 height 8
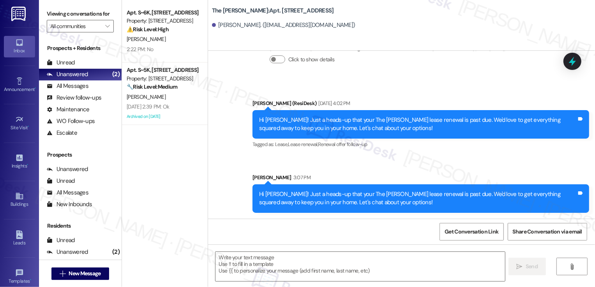
type textarea "Fetching suggested responses. Please feel free to read through the conversation…"
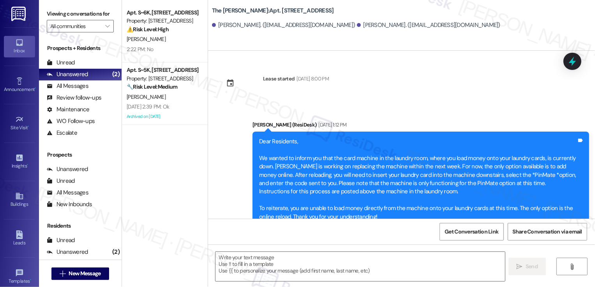
scroll to position [576, 0]
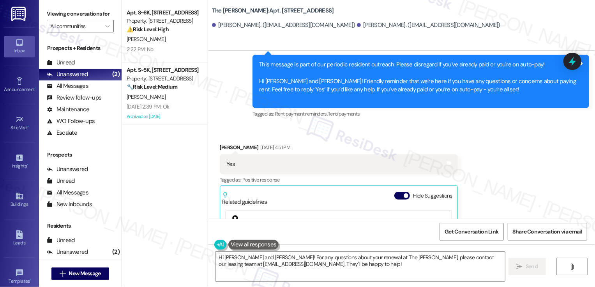
type textarea "Hi Cindy and Alara! For any questions about your renewal at The Landon, please …"
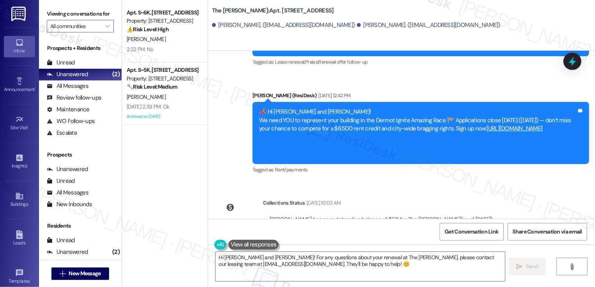
scroll to position [2525, 0]
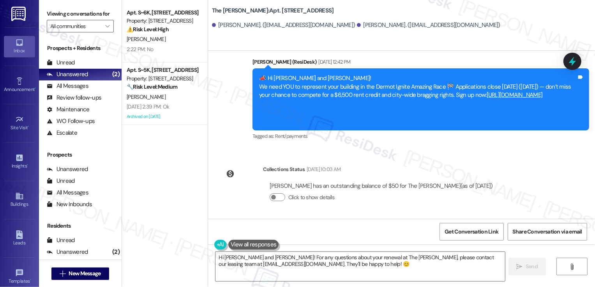
drag, startPoint x: 255, startPoint y: 183, endPoint x: 421, endPoint y: 188, distance: 165.8
click at [421, 253] on div "Hi Cindy and Alara! Quick reminder about your The Landon renewal - we want to m…" at bounding box center [418, 261] width 318 height 17
copy div "Hi Cindy and Alara! Quick reminder about your The Landon renewal - we want to m…"
click at [365, 257] on textarea "Hi Cindy and Alara! For any questions about your renewal at The Landon, please …" at bounding box center [361, 266] width 290 height 29
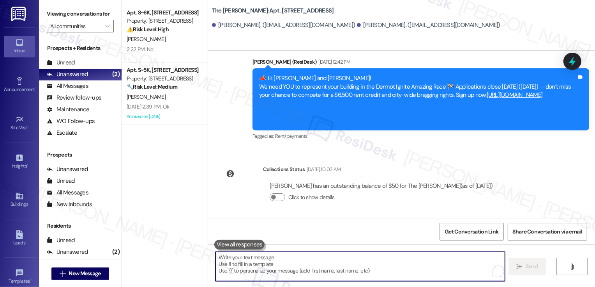
paste textarea "Hi Cindy and Alara! Quick reminder about your The Landon renewal - we want to m…"
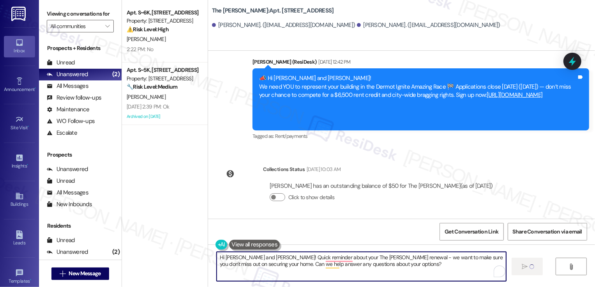
type textarea "Hi Cindy and Alara! Quick reminder about your The Landon renewal - we want to m…"
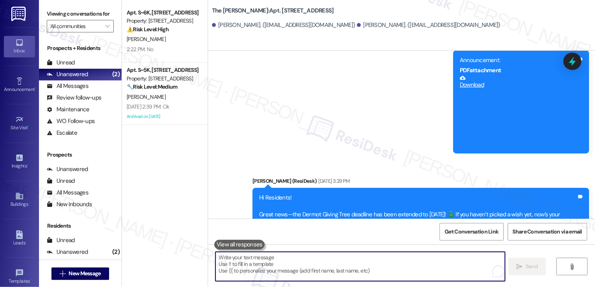
scroll to position [576, 0]
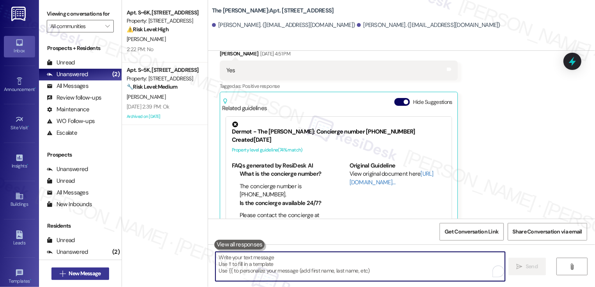
click at [97, 272] on span "New Message" at bounding box center [85, 273] width 32 height 8
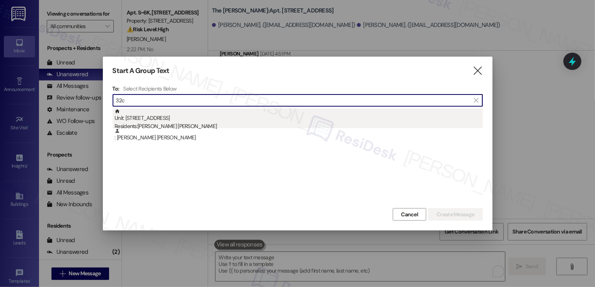
type input "32c"
click at [195, 121] on div "Unit: 32C - 520 W 43rd St Residents: Ryan Hoong Yao Ng" at bounding box center [299, 119] width 369 height 22
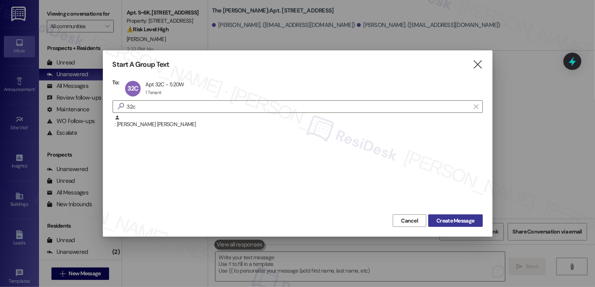
click at [462, 222] on span "Create Message" at bounding box center [456, 220] width 38 height 8
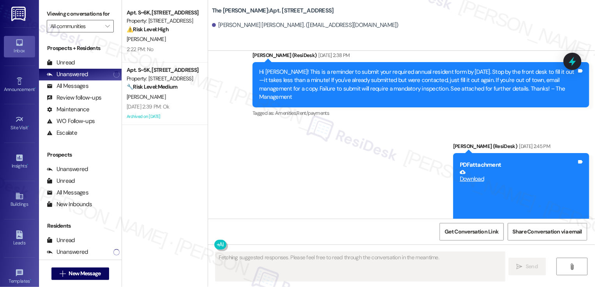
scroll to position [2401, 0]
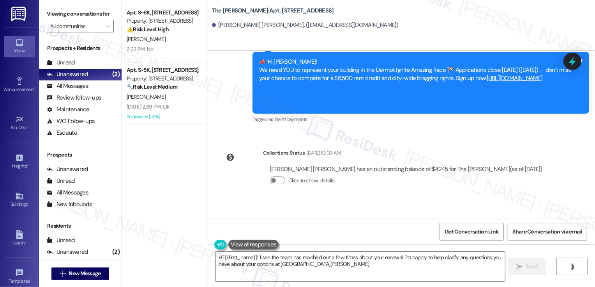
type textarea "Hi {{first_name}}! I see the team has reached out a few times about your renewa…"
click at [283, 258] on textarea "Hi {{first_name}}! I see the team has reached out a few times about your renewa…" at bounding box center [361, 266] width 290 height 29
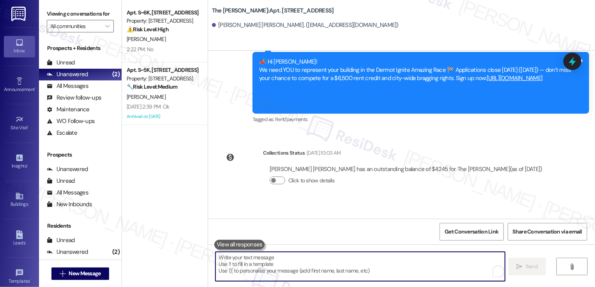
paste textarea "Hi {{first_name}}! Just a heads-up that your {{property}} lease renewal is past…"
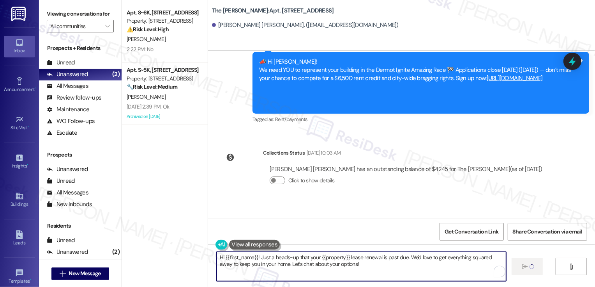
type textarea "Hi {{first_name}}! Just a heads-up that your {{property}} lease renewal is past…"
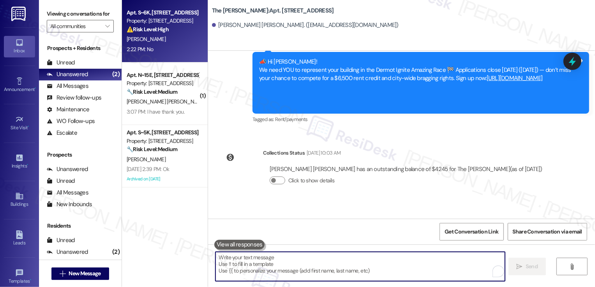
click at [168, 35] on div "[PERSON_NAME]" at bounding box center [163, 39] width 74 height 10
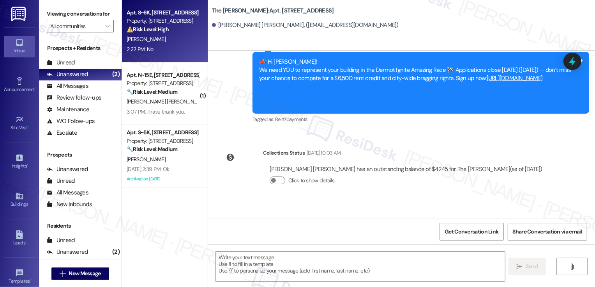
click at [168, 35] on div "[PERSON_NAME]" at bounding box center [163, 39] width 74 height 10
type textarea "Fetching suggested responses. Please feel free to read through the conversation…"
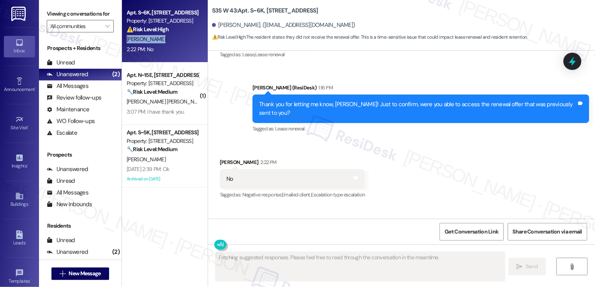
scroll to position [7217, 0]
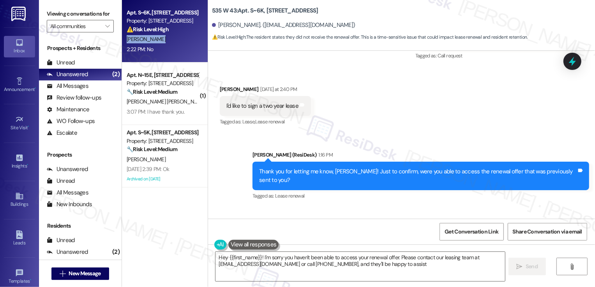
type textarea "Hey {{first_name}}! I'm sorry you haven't been able to access your renewal offe…"
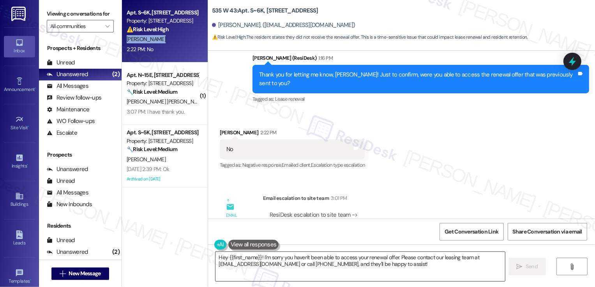
click at [248, 263] on textarea "Hey {{first_name}}! I'm sorry you haven't been able to access your renewal offe…" at bounding box center [361, 266] width 290 height 29
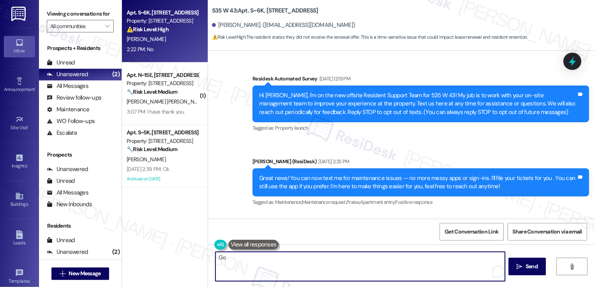
scroll to position [7217, 0]
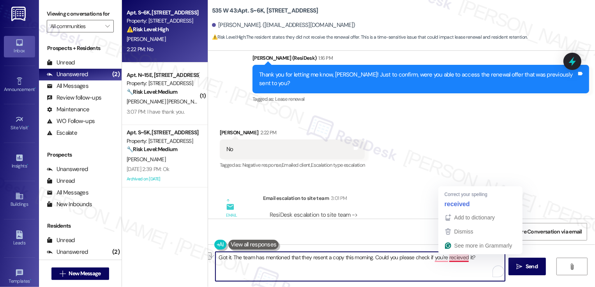
click at [453, 260] on textarea "Got it. The team has mentioned that they resent a copy this morning. Could you …" at bounding box center [361, 266] width 290 height 29
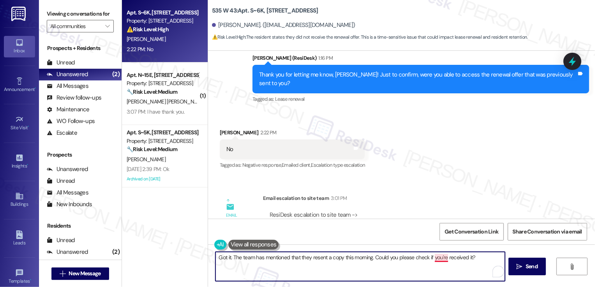
click at [439, 259] on textarea "Got it. The team has mentioned that they resent a copy this morning. Could you …" at bounding box center [361, 266] width 290 height 29
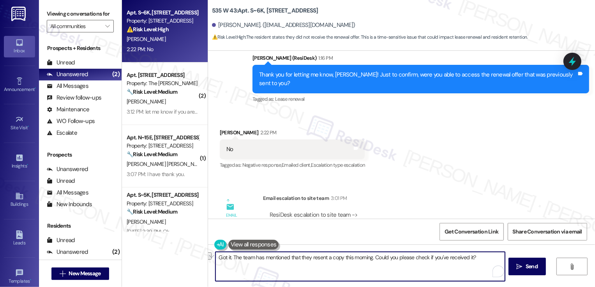
paste textarea "! The team mentioned they re-sent a copy this morning. Could you please check y…"
type textarea "Got it! The team mentioned they resent a copy this morning. Could you please ch…"
click at [522, 263] on icon "" at bounding box center [520, 266] width 6 height 6
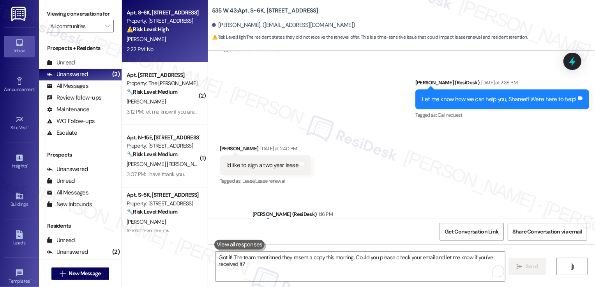
scroll to position [7049, 0]
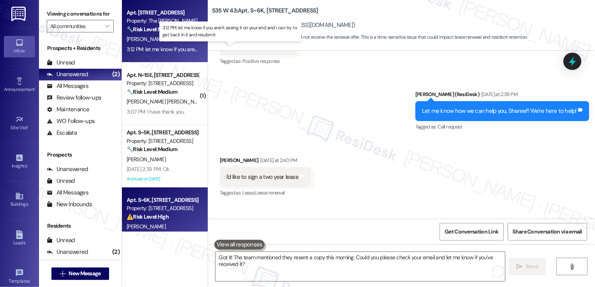
click at [161, 49] on div "3:12 PM: let me know if you aren't seeing it on your end and i can try to get b…" at bounding box center [236, 49] width 218 height 7
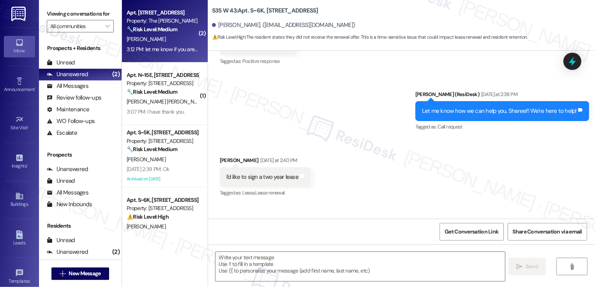
type textarea "Fetching suggested responses. Please feel free to read through the conversation…"
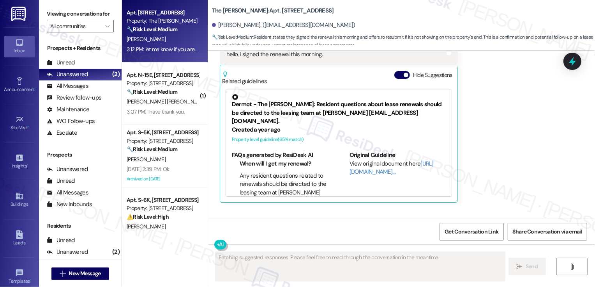
scroll to position [12, 0]
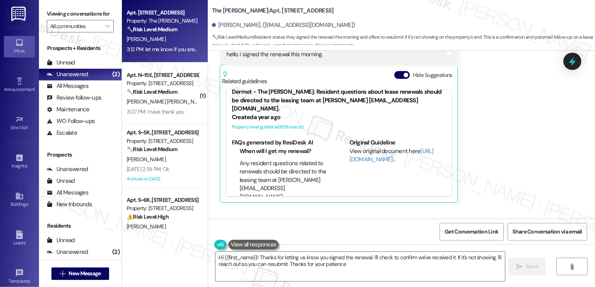
type textarea "Hi {{first_name}}! Thanks for letting us know you signed the renewal. I'll chec…"
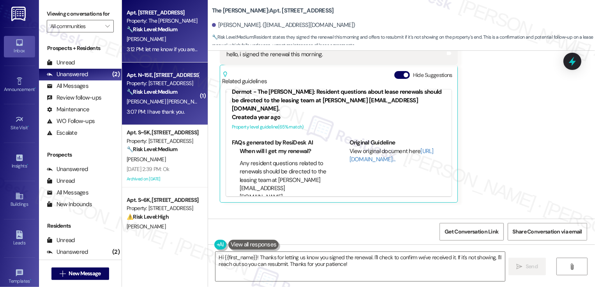
click at [166, 89] on strong "🔧 Risk Level: Medium" at bounding box center [152, 91] width 51 height 7
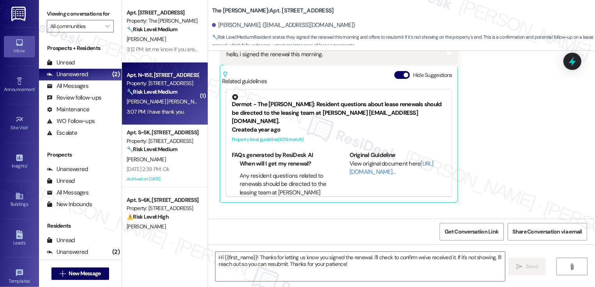
type textarea "Fetching suggested responses. Please feel free to read through the conversation…"
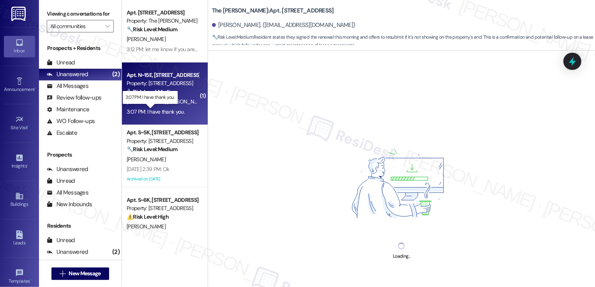
click at [171, 110] on div "3:07 PM: I have thank you. 3:07 PM: I have thank you." at bounding box center [156, 111] width 58 height 7
click at [186, 109] on div "3:07 PM: I have thank you. 3:07 PM: I have thank you." at bounding box center [163, 112] width 74 height 10
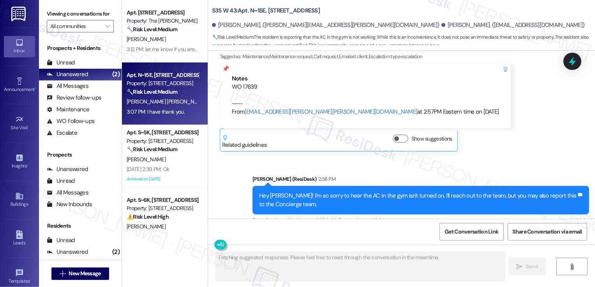
scroll to position [11339, 0]
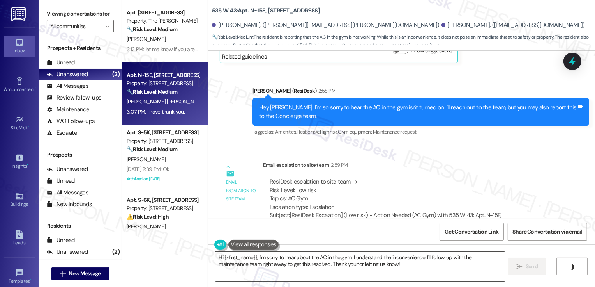
click at [252, 262] on textarea "Hi {{first_name}}, I'm sorry to hear about the AC in the gym. I understand the …" at bounding box center [361, 266] width 290 height 29
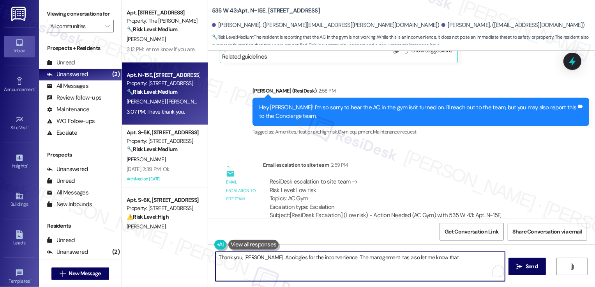
paste textarea "The system is back on. Might take a little time to fully cool the room but it's…"
click at [431, 257] on textarea "Thank you, [PERSON_NAME]. Apologies for the inconvenience. The management has a…" at bounding box center [361, 266] width 290 height 29
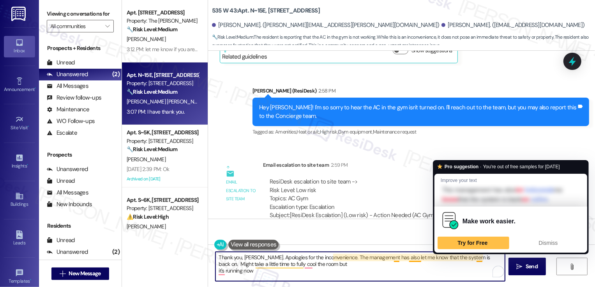
click at [481, 257] on textarea "Thank you, [PERSON_NAME]. Apologies for the inconvenience. The management has a…" at bounding box center [361, 266] width 290 height 29
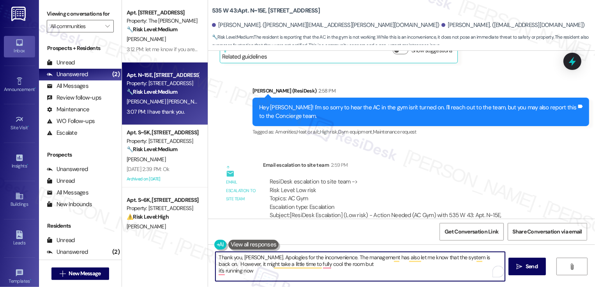
click at [216, 271] on textarea "Thank you, [PERSON_NAME]. Apologies for the inconvenience. The management has a…" at bounding box center [361, 266] width 290 height 29
click at [369, 266] on textarea "Thank you, [PERSON_NAME]. Apologies for the inconvenience. The management has a…" at bounding box center [361, 266] width 290 height 29
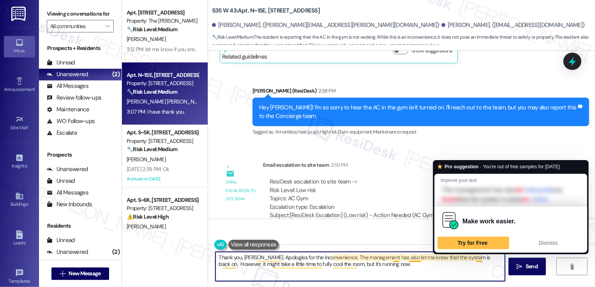
click at [480, 257] on textarea "Thank you, [PERSON_NAME]. Apologies for the inconvenience. The management has a…" at bounding box center [361, 266] width 290 height 29
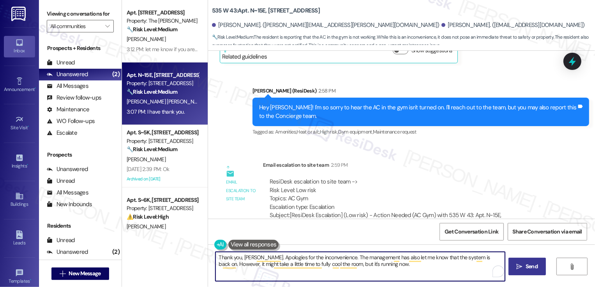
type textarea "Thank you, [PERSON_NAME]. Apologies for the inconvenience. The management has a…"
click at [533, 266] on span "Send" at bounding box center [532, 266] width 12 height 8
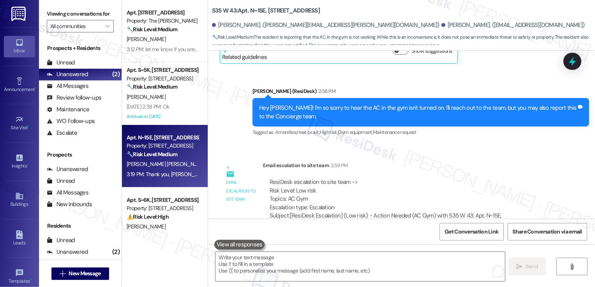
scroll to position [11402, 0]
